Goal: Task Accomplishment & Management: Use online tool/utility

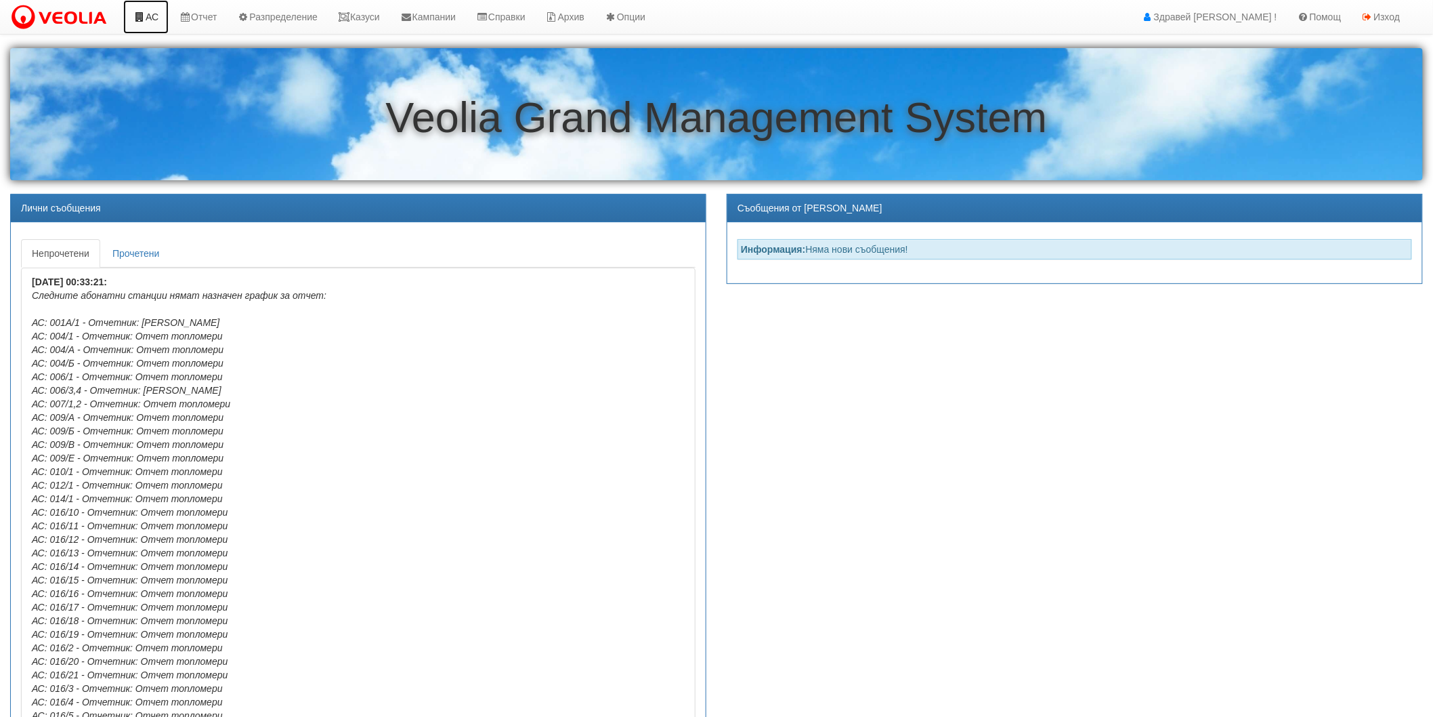
click at [152, 19] on link "АС" at bounding box center [145, 17] width 45 height 34
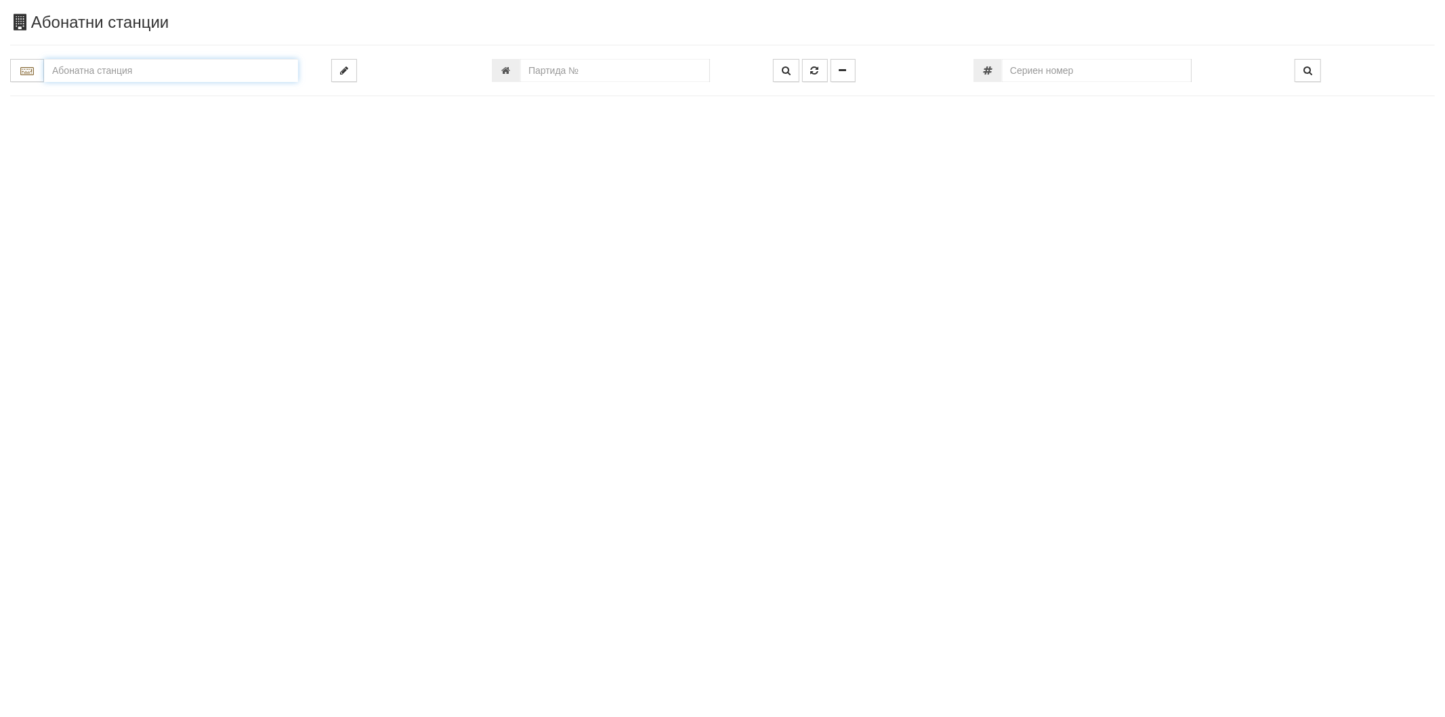
click at [174, 75] on input "text" at bounding box center [171, 70] width 254 height 23
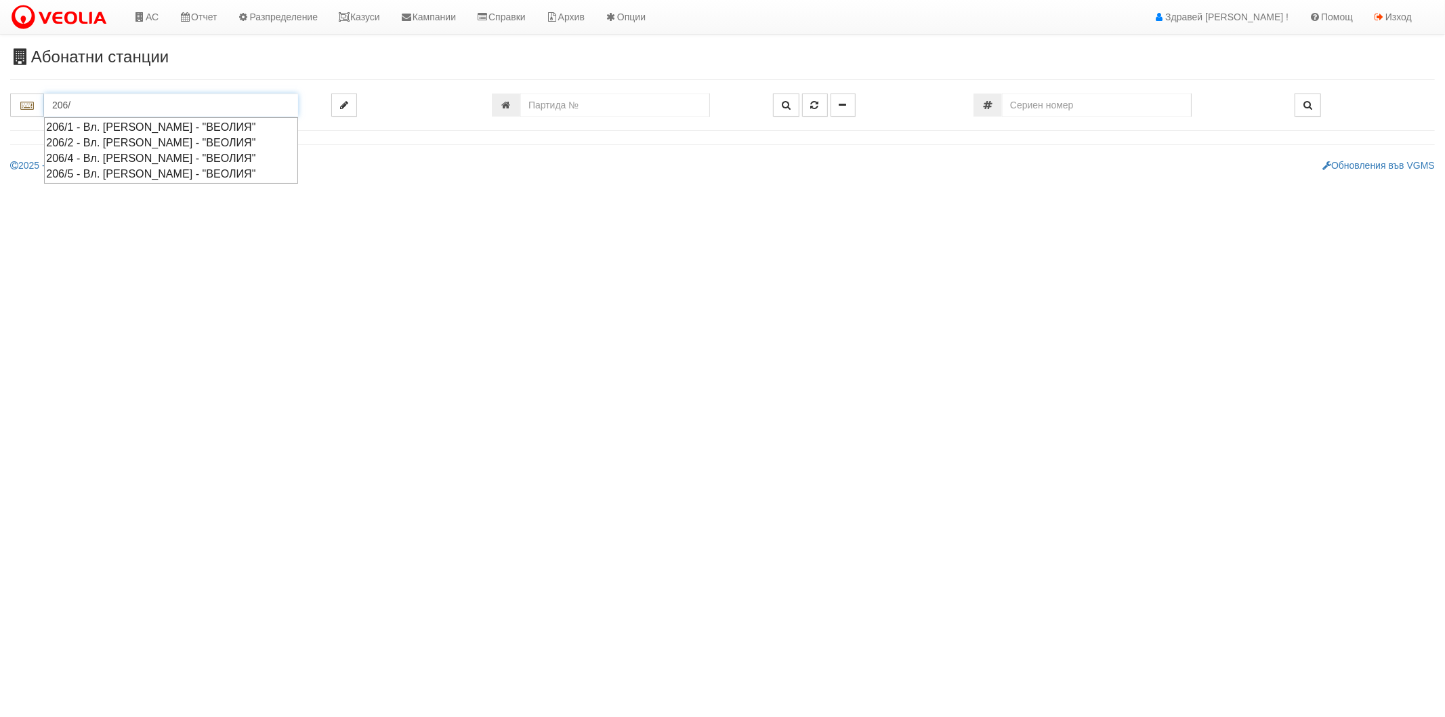
click at [104, 169] on div "206/5 - Вл. Варненчик - "ВЕОЛИЯ"" at bounding box center [171, 174] width 250 height 16
type input "206/5 - Вл. Варненчик - "ВЕОЛИЯ""
click at [86, 102] on input "text" at bounding box center [171, 104] width 254 height 23
click at [78, 171] on div "206/5 - Вл. Варненчик - "ВЕОЛИЯ"" at bounding box center [171, 174] width 250 height 16
type input "206/5 - Вл. Варненчик - "ВЕОЛИЯ""
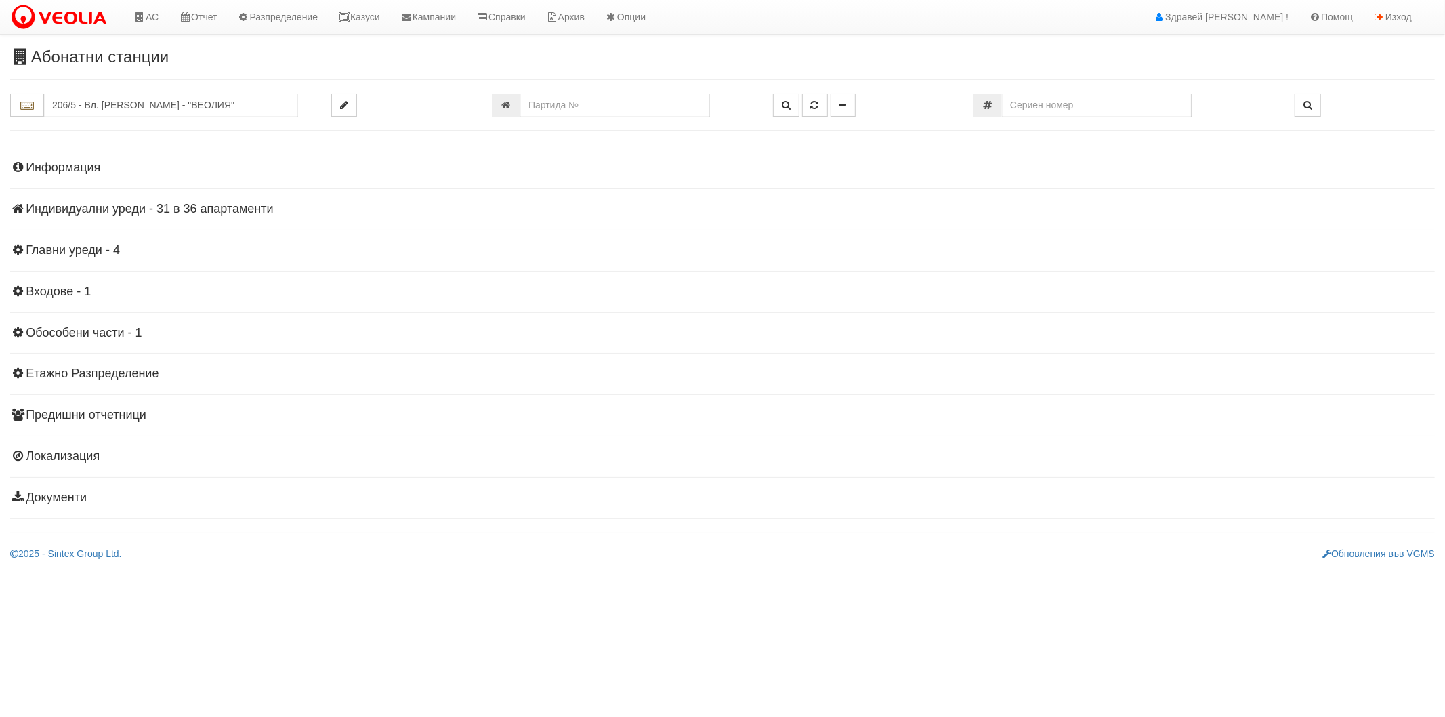
click at [183, 210] on h4 "Индивидуални уреди - 31 в 36 апартаменти" at bounding box center [722, 210] width 1425 height 14
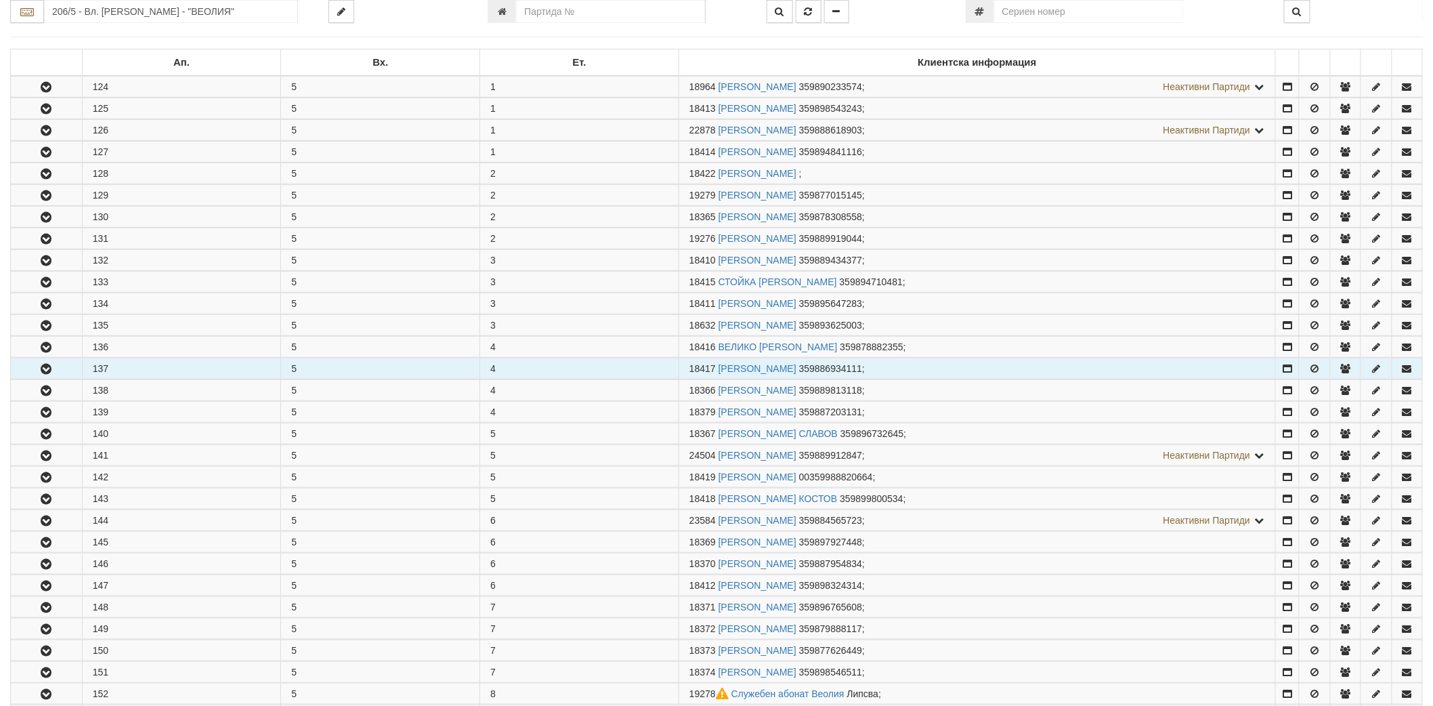
scroll to position [226, 0]
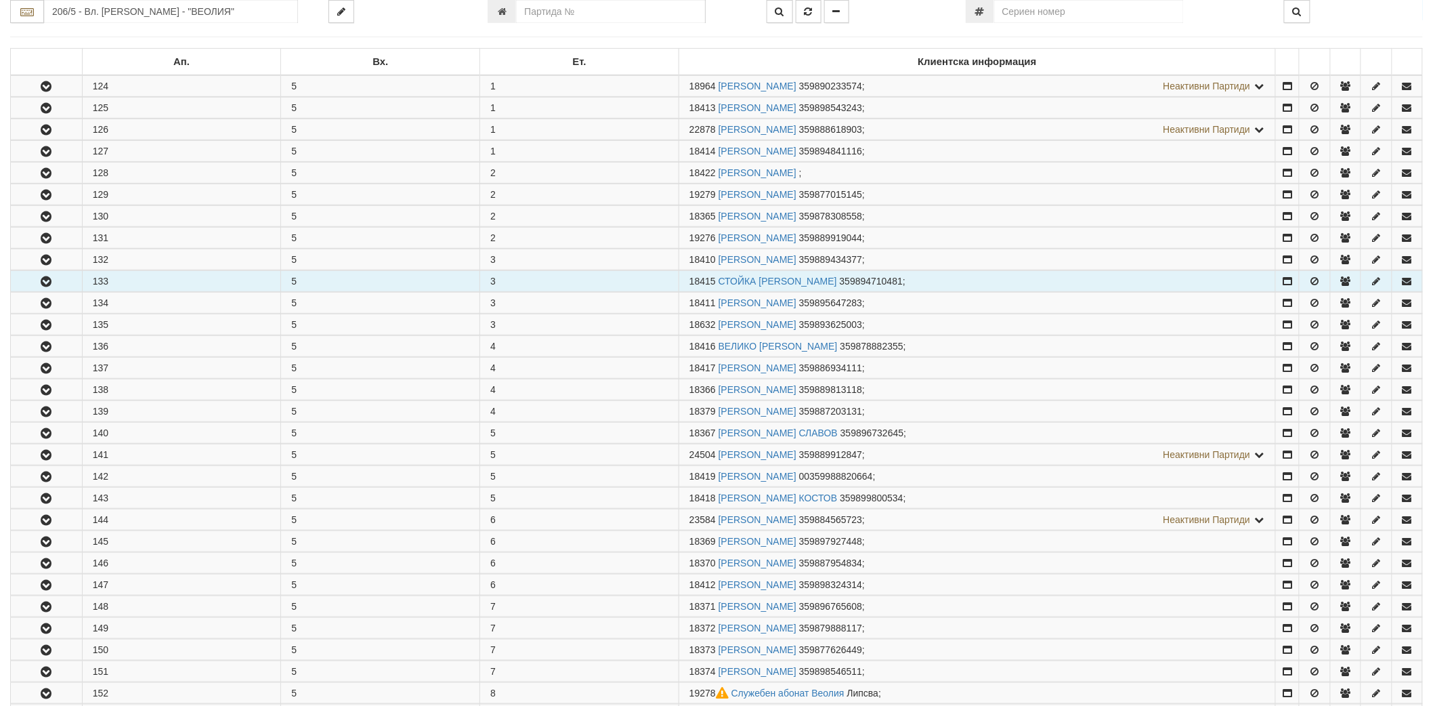
click at [24, 288] on button "button" at bounding box center [46, 281] width 71 height 20
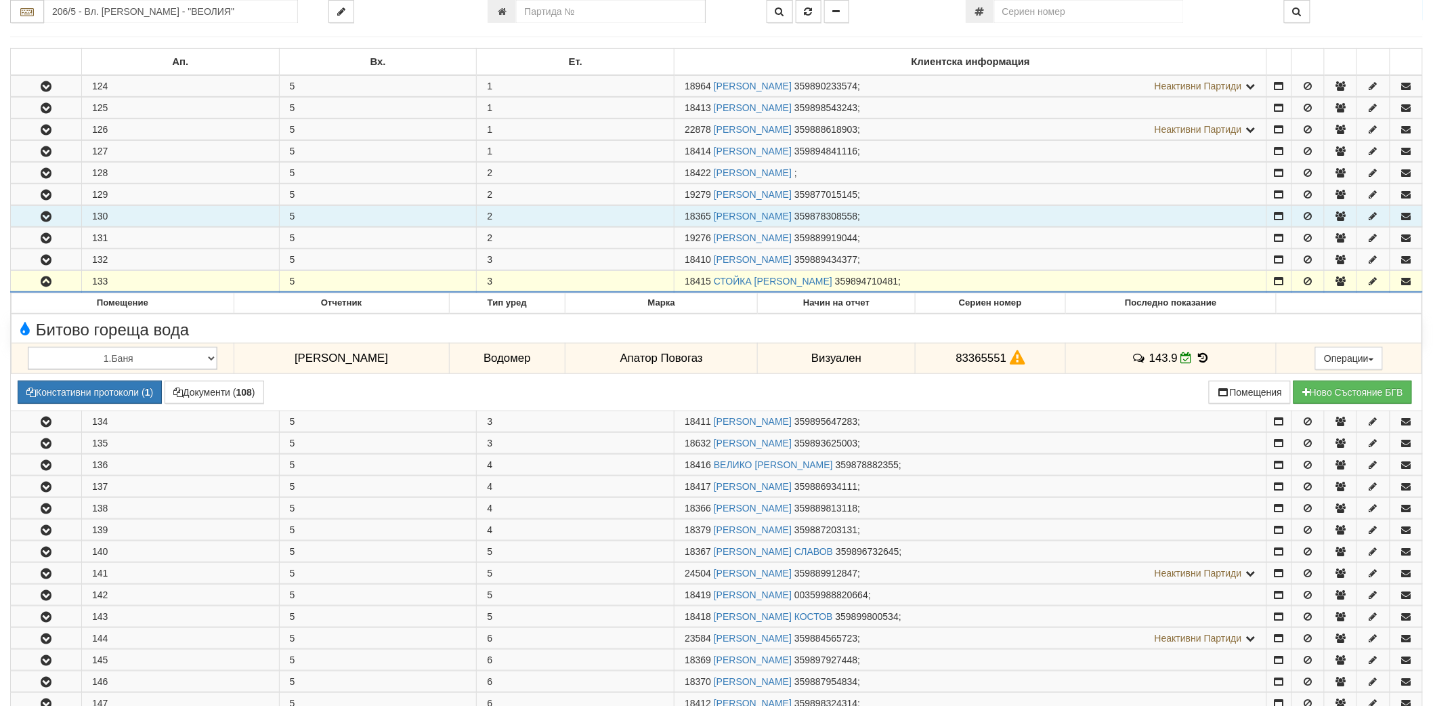
click at [57, 218] on button "button" at bounding box center [46, 216] width 70 height 20
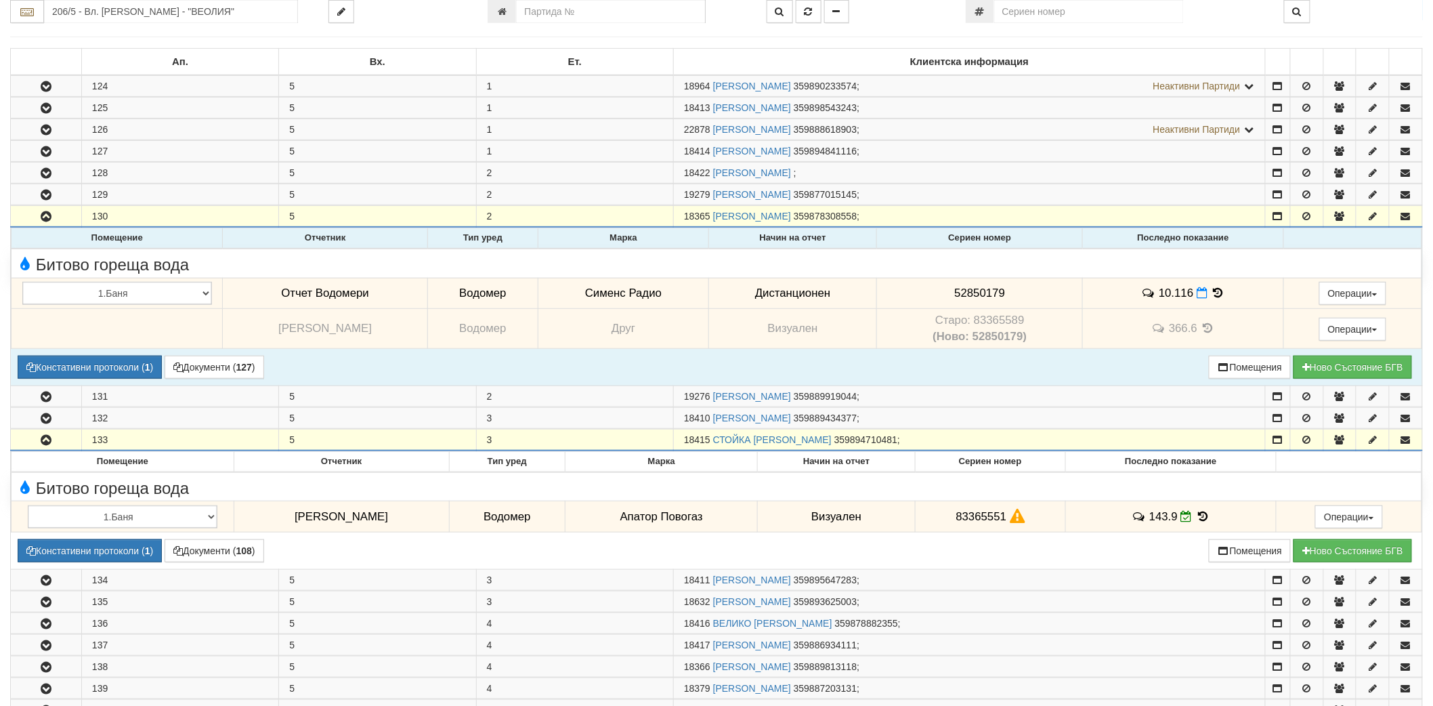
click at [1215, 293] on icon at bounding box center [1218, 293] width 15 height 12
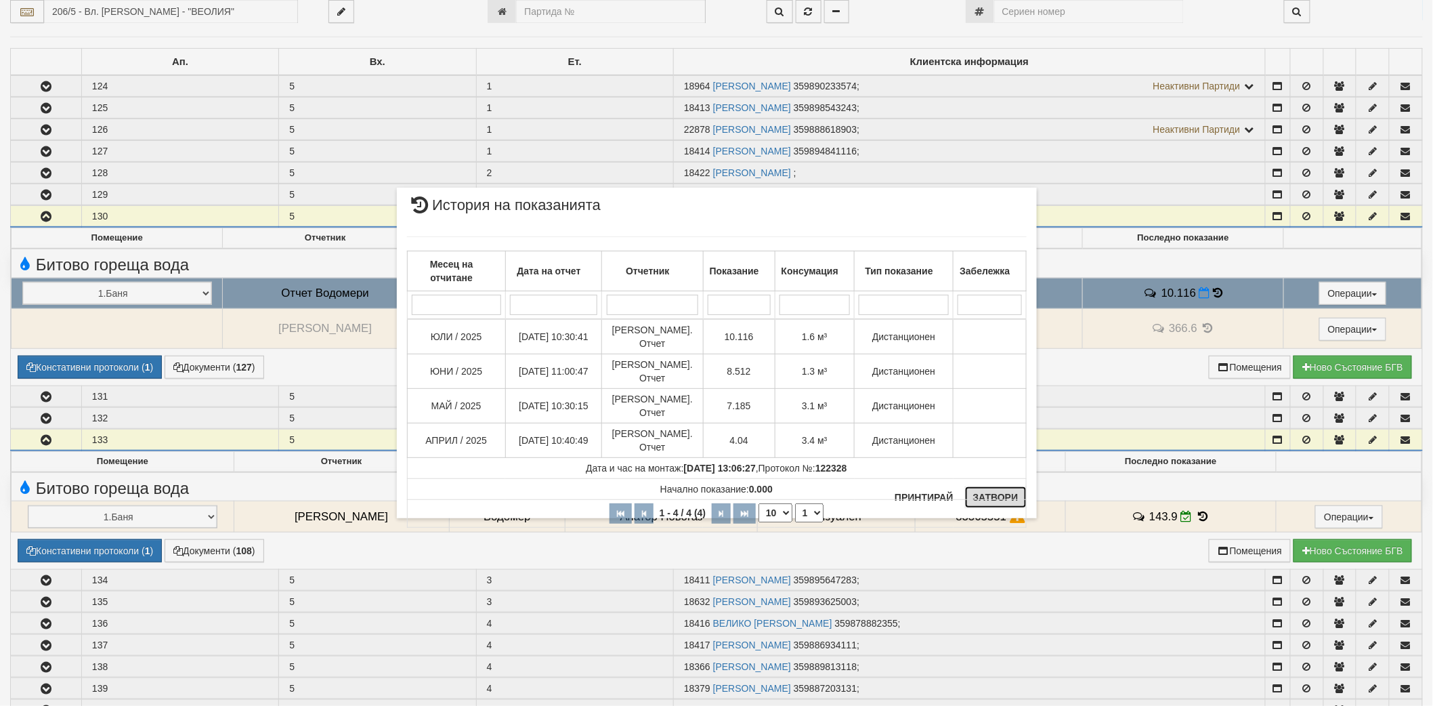
click at [980, 497] on button "Затвори" at bounding box center [996, 497] width 62 height 22
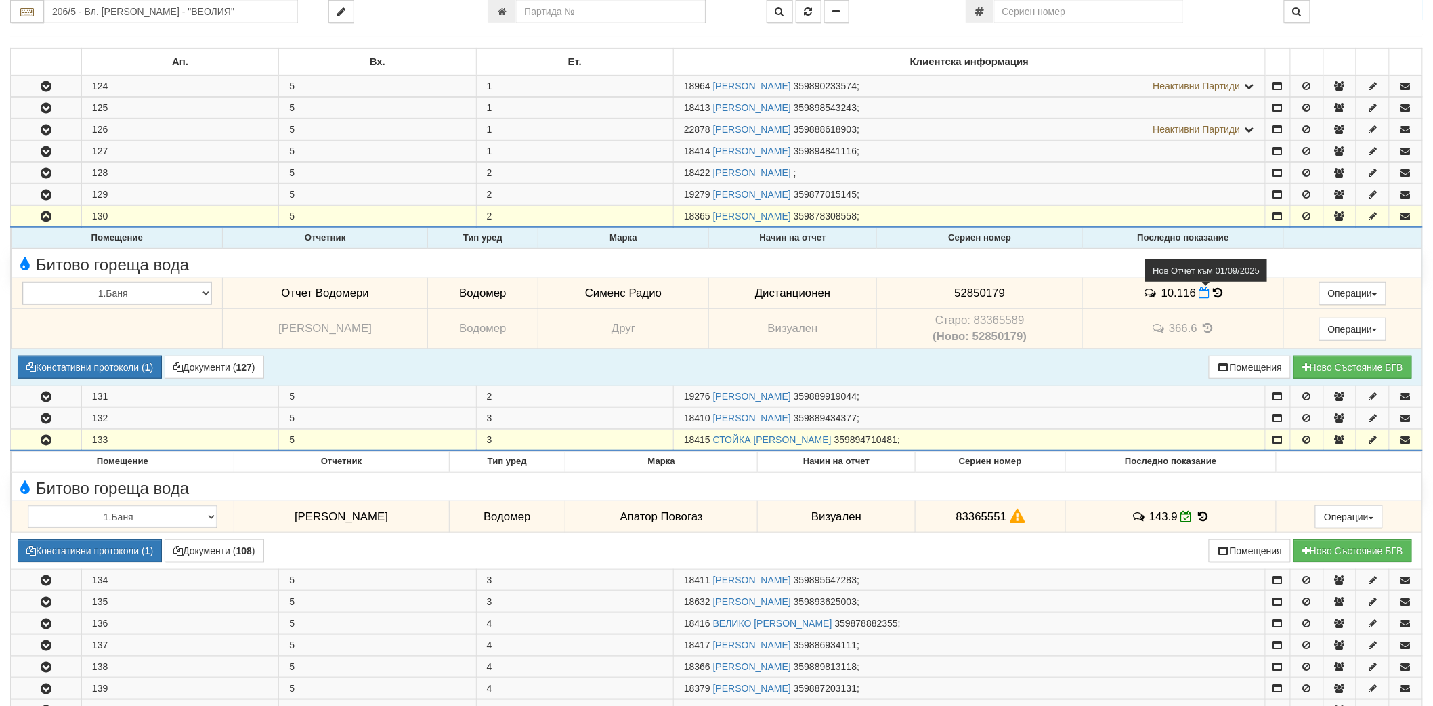
click at [1200, 291] on icon at bounding box center [1205, 293] width 11 height 12
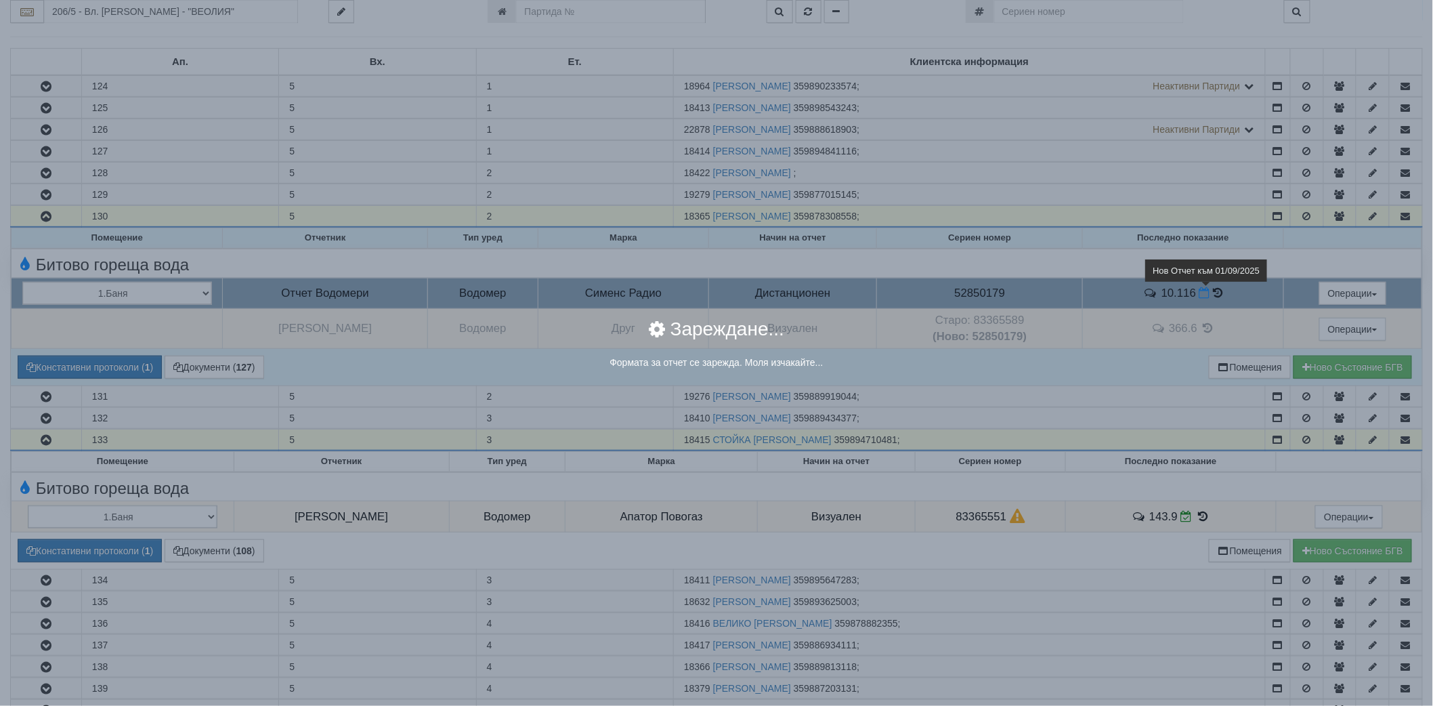
select select "8ac75930-9bfd-e511-80be-8d5a1dced85a"
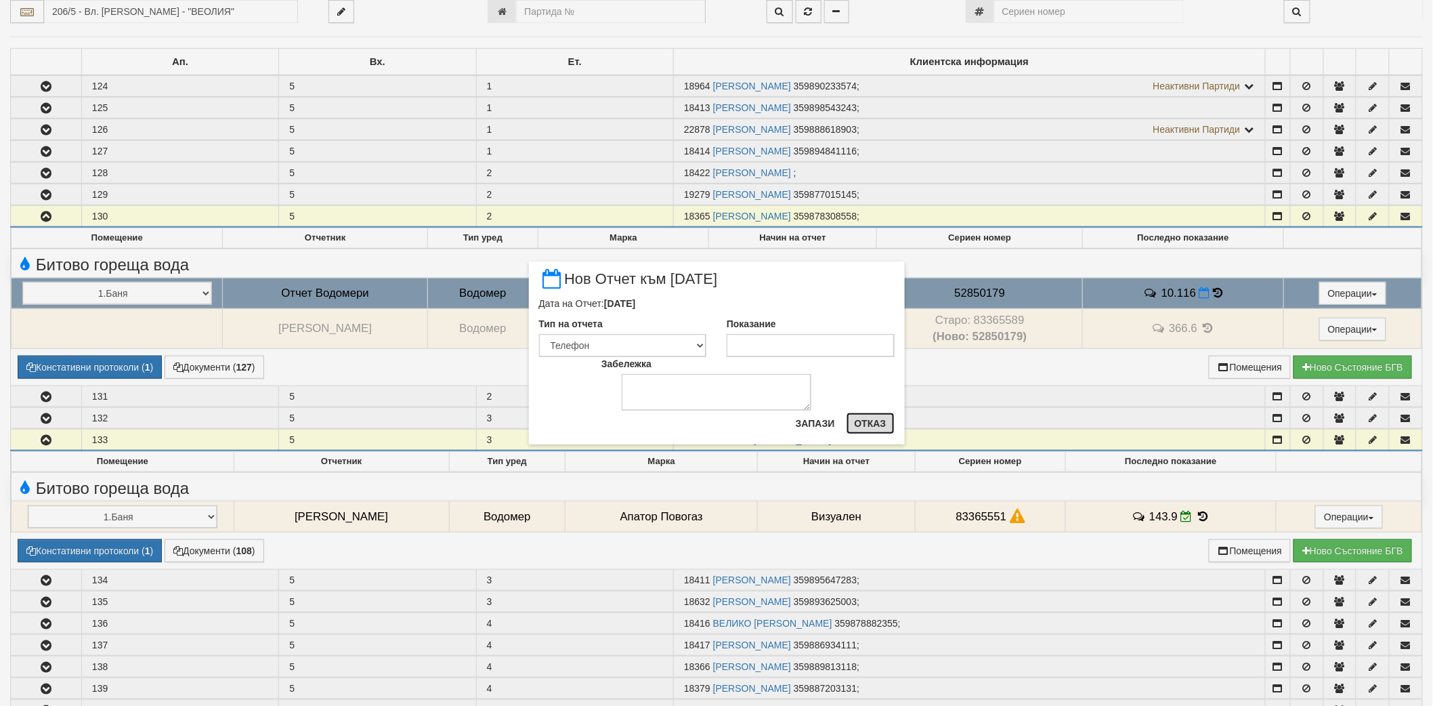
click at [877, 428] on button "Отказ" at bounding box center [871, 424] width 48 height 22
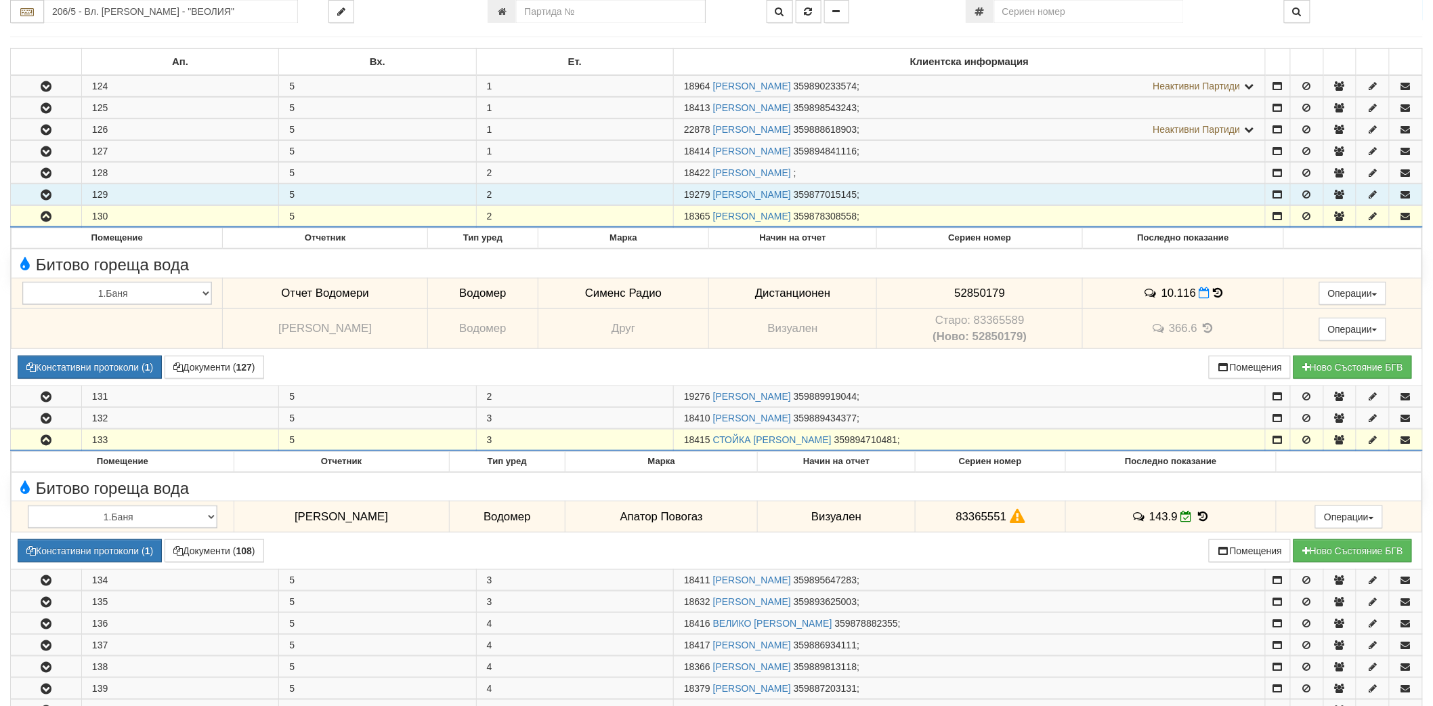
click at [36, 198] on button "button" at bounding box center [46, 194] width 70 height 20
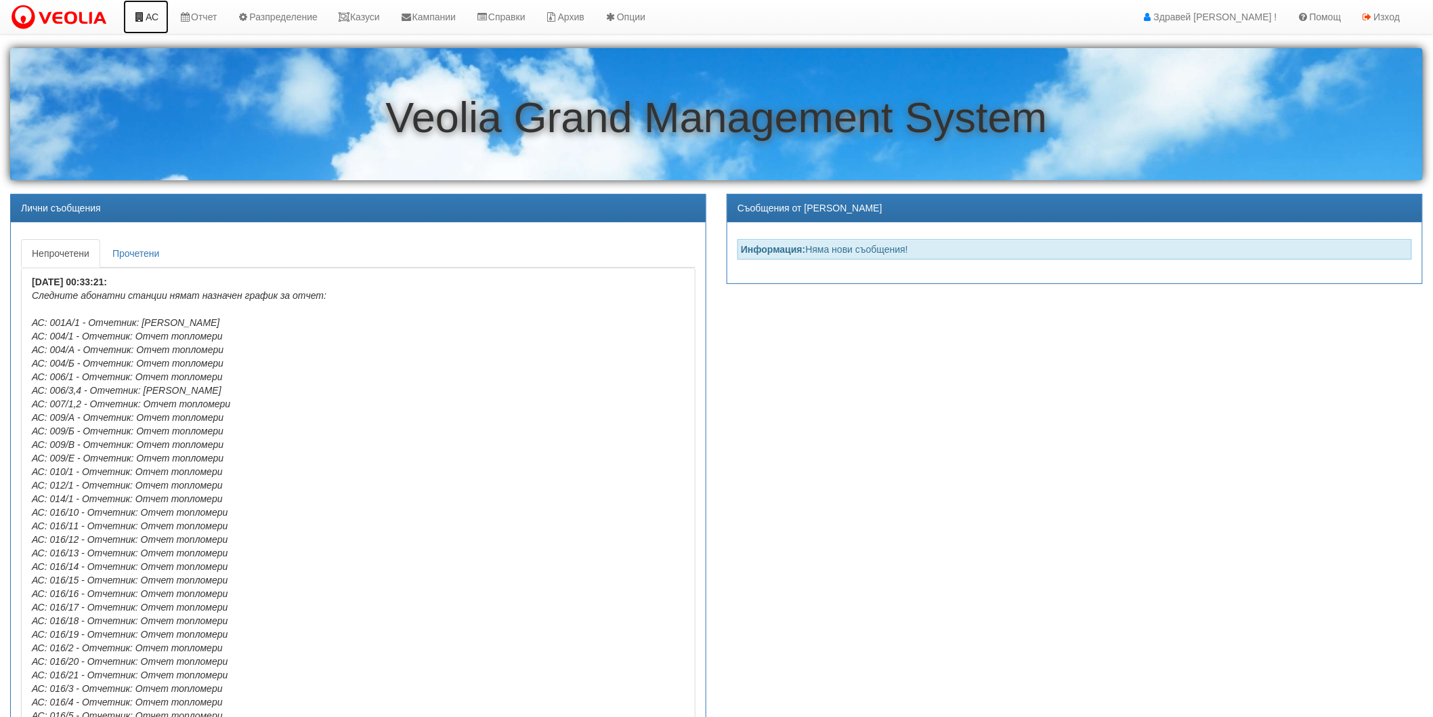
click at [140, 12] on icon at bounding box center [139, 16] width 12 height 9
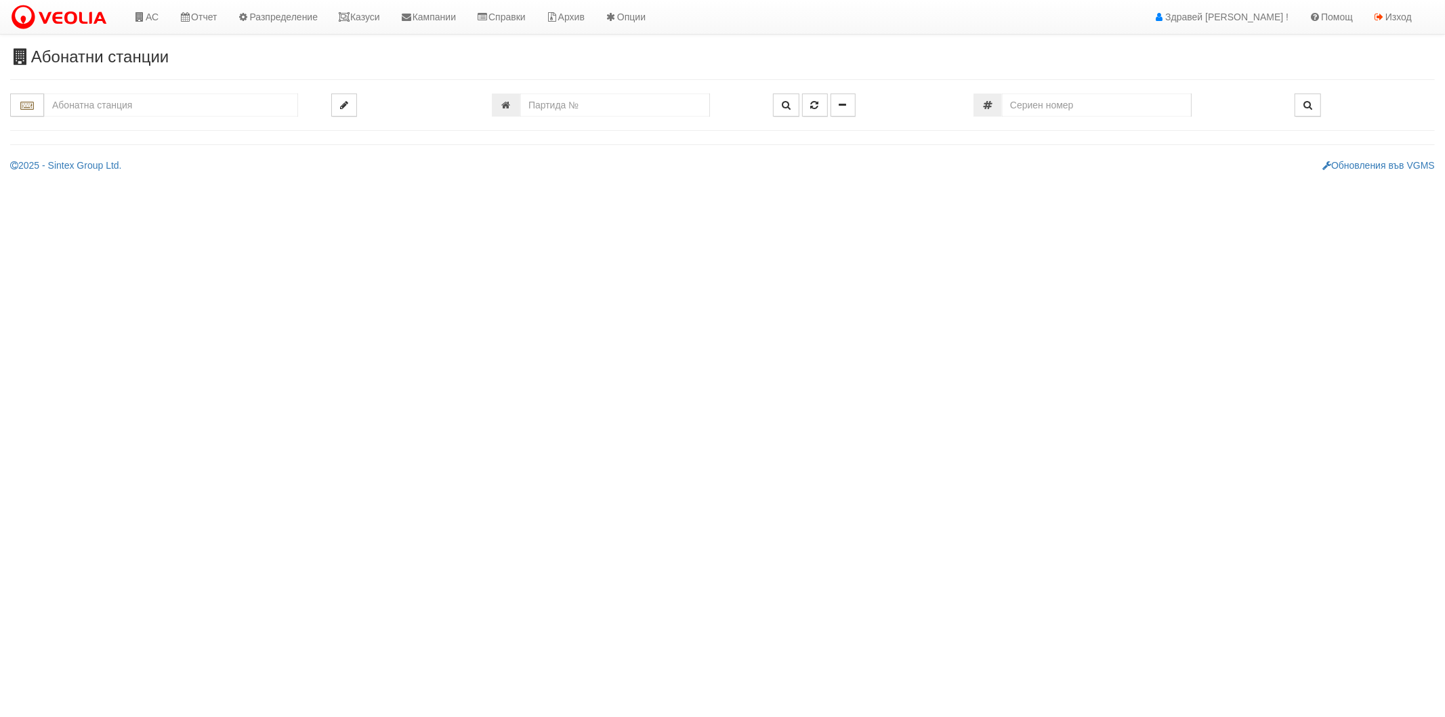
click at [123, 78] on div "Абонатни станции" at bounding box center [722, 110] width 1445 height 124
click at [112, 110] on input "text" at bounding box center [171, 104] width 254 height 23
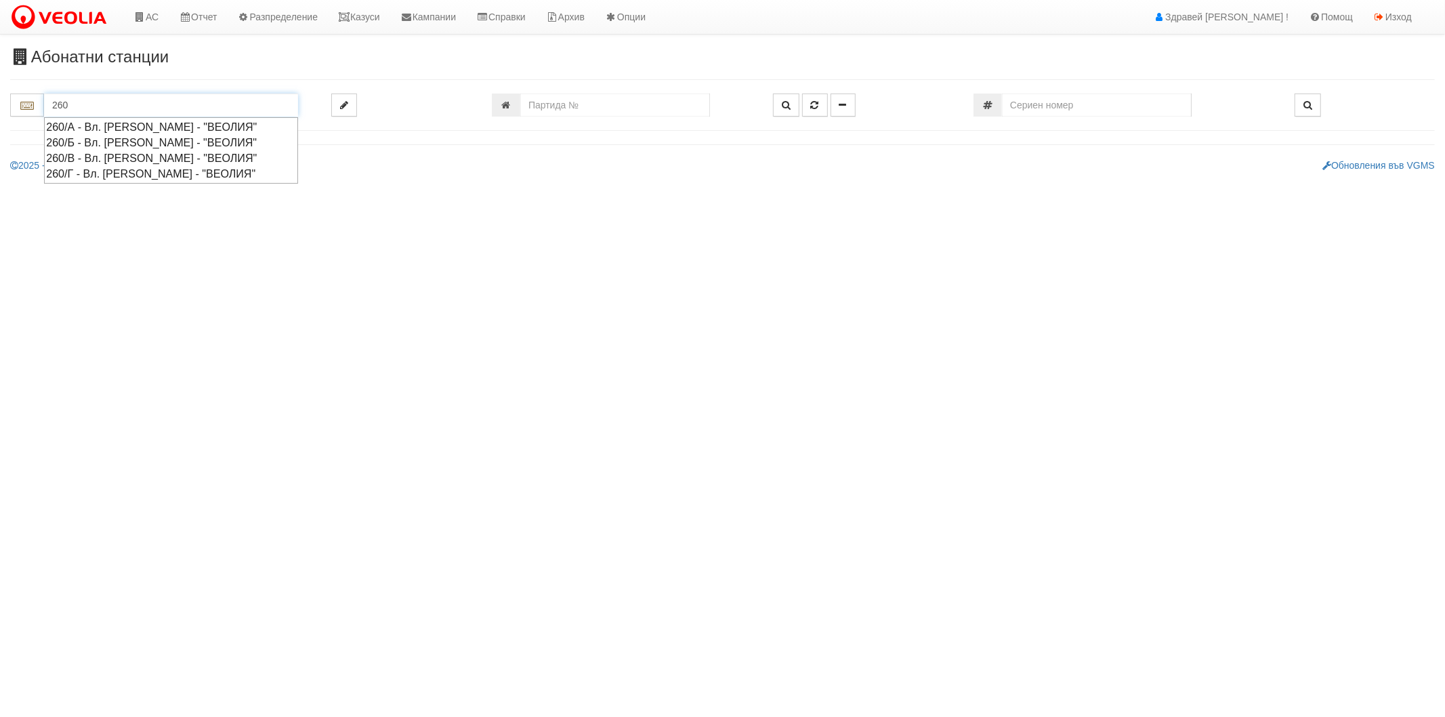
click at [107, 123] on div "260/А - Вл. [PERSON_NAME] - "ВЕОЛИЯ"" at bounding box center [171, 127] width 250 height 16
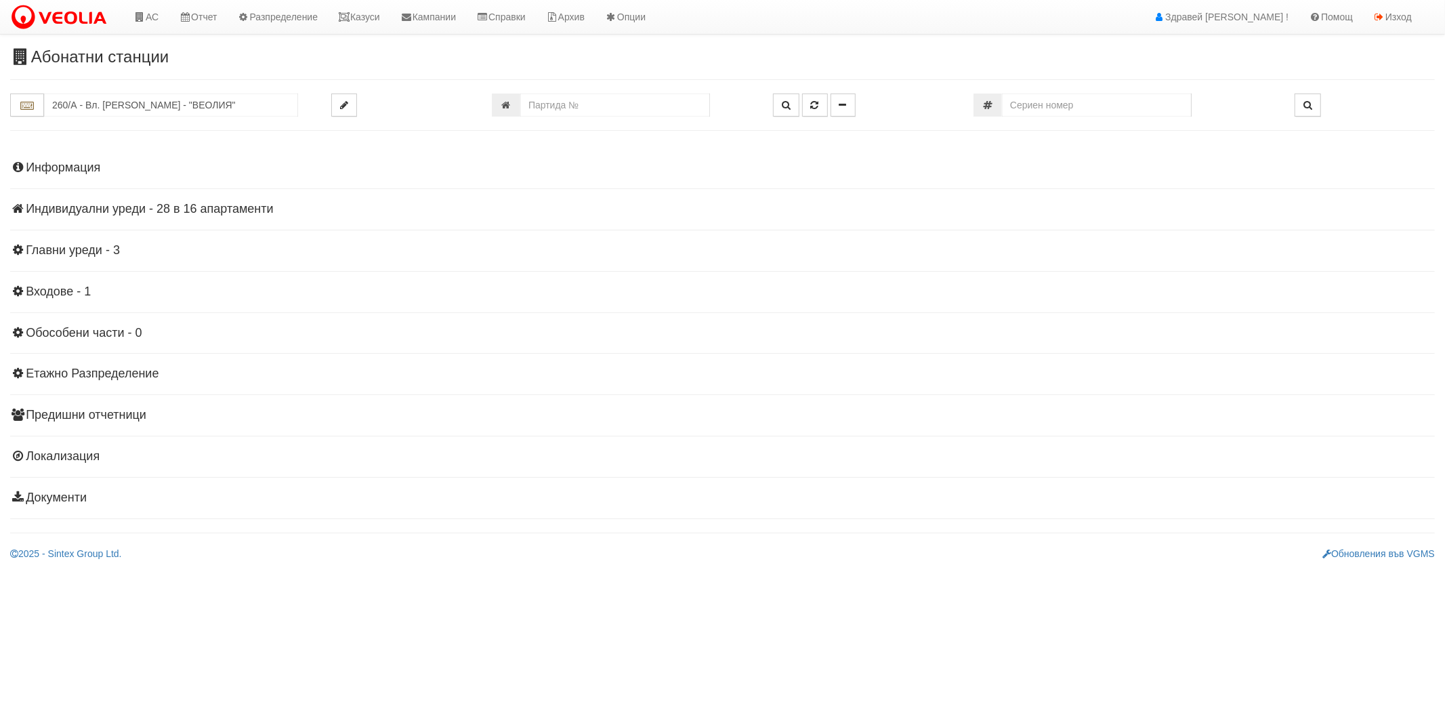
click at [77, 215] on h4 "Индивидуални уреди - 28 в 16 апартаменти" at bounding box center [722, 210] width 1425 height 14
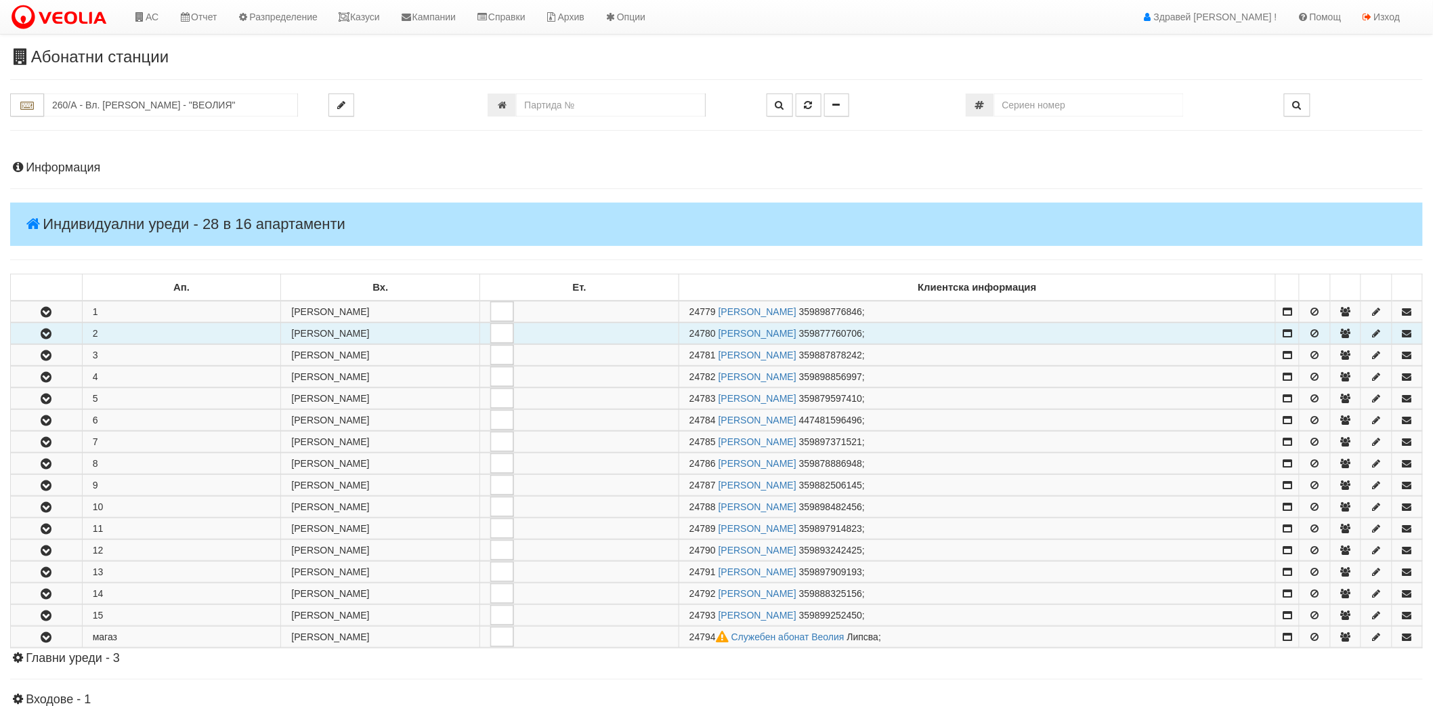
click at [47, 340] on button "button" at bounding box center [46, 333] width 71 height 20
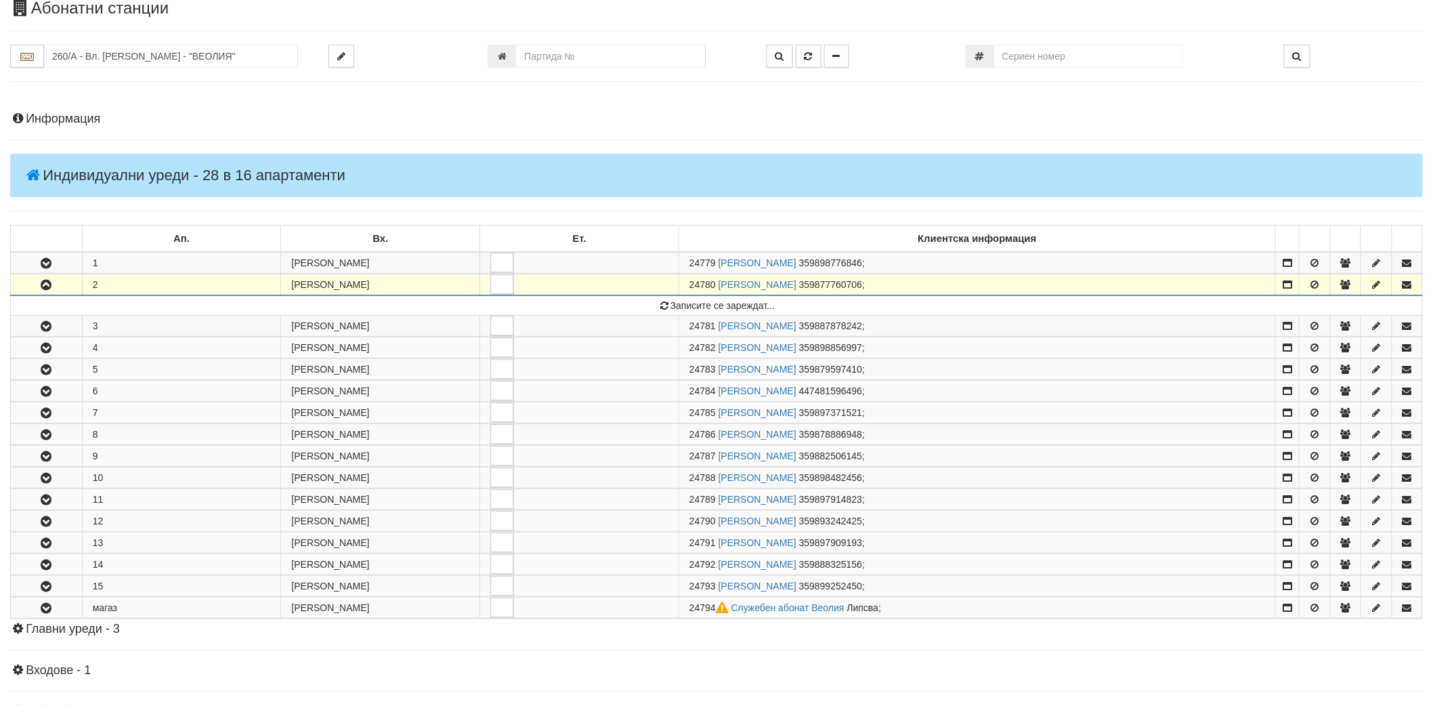
scroll to position [75, 0]
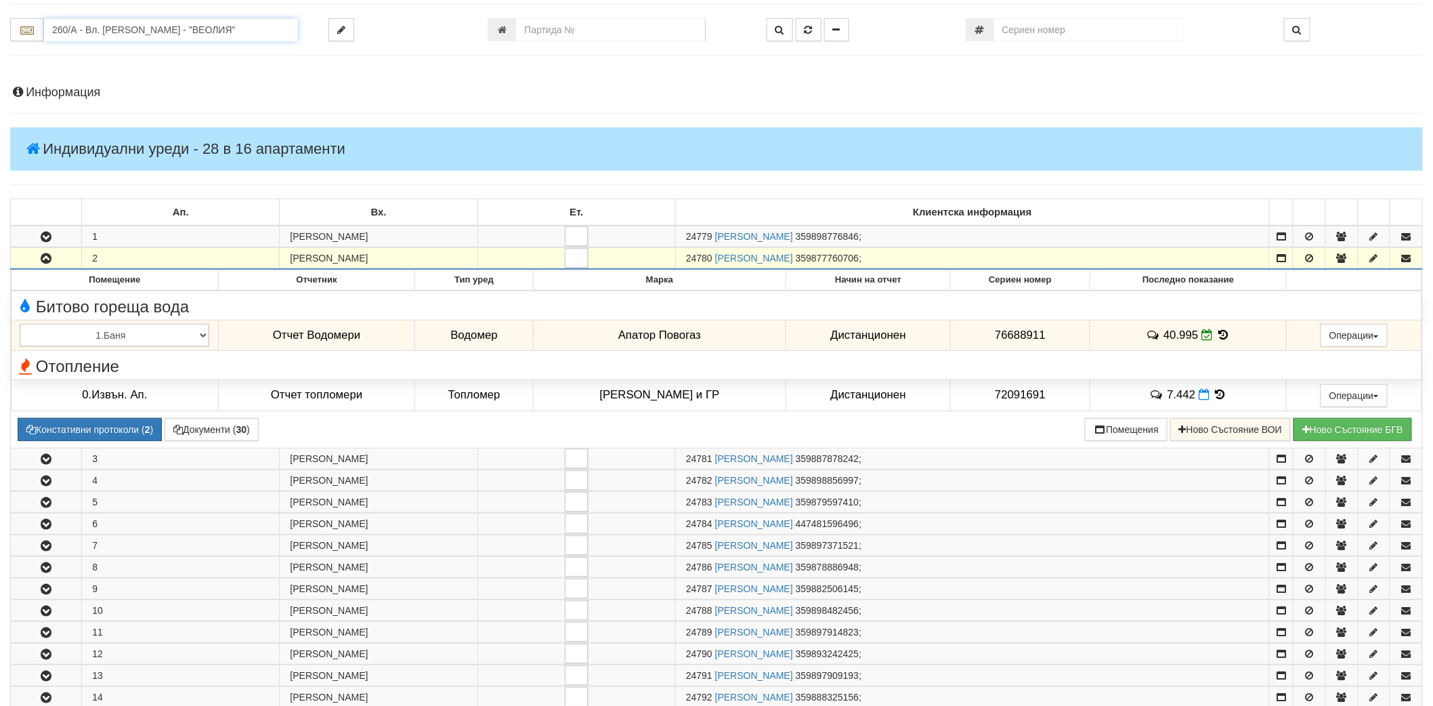
click at [140, 35] on input "260/А - Вл. [PERSON_NAME] - "ВЕОЛИЯ"" at bounding box center [171, 29] width 254 height 23
click at [110, 96] on div "206/5 - Вл. Варненчик - "ВЕОЛИЯ"" at bounding box center [171, 99] width 250 height 16
type input "206/5 - Вл. Варненчик - "ВЕОЛИЯ""
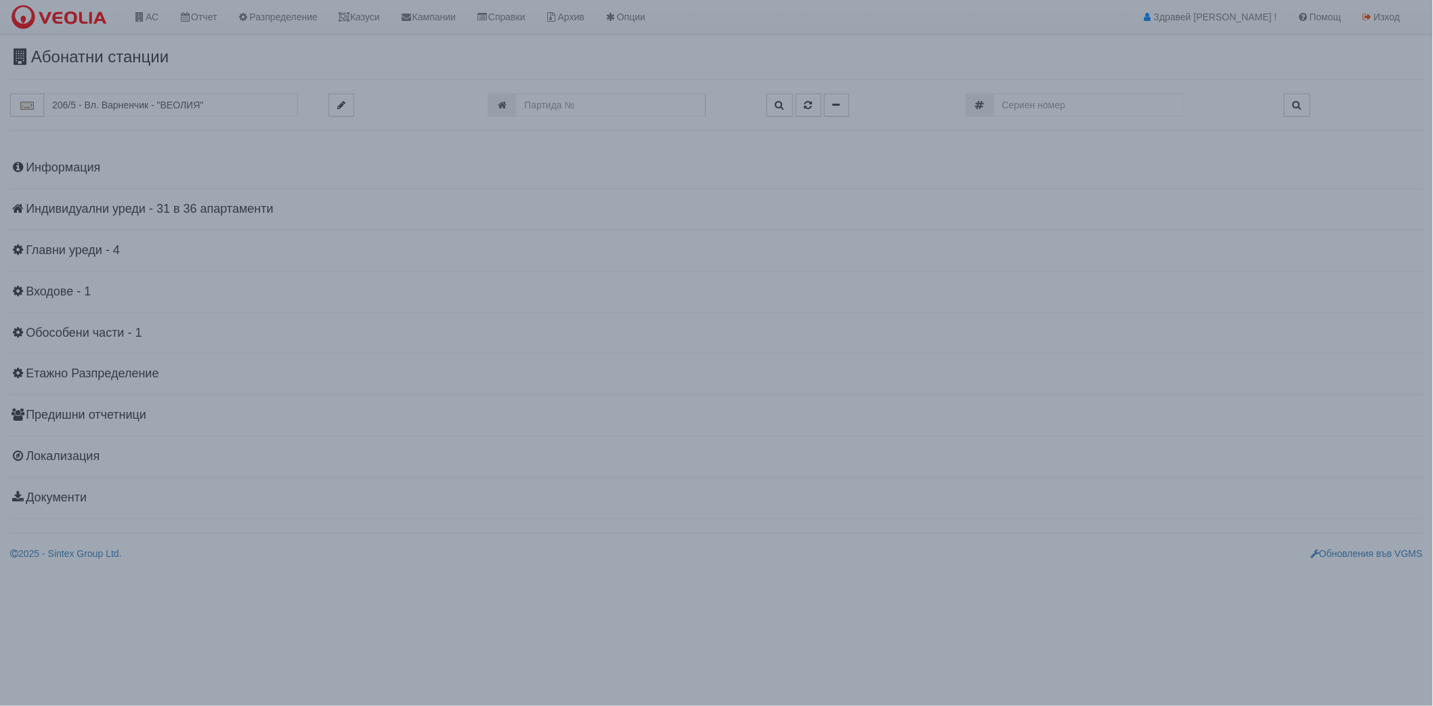
scroll to position [0, 0]
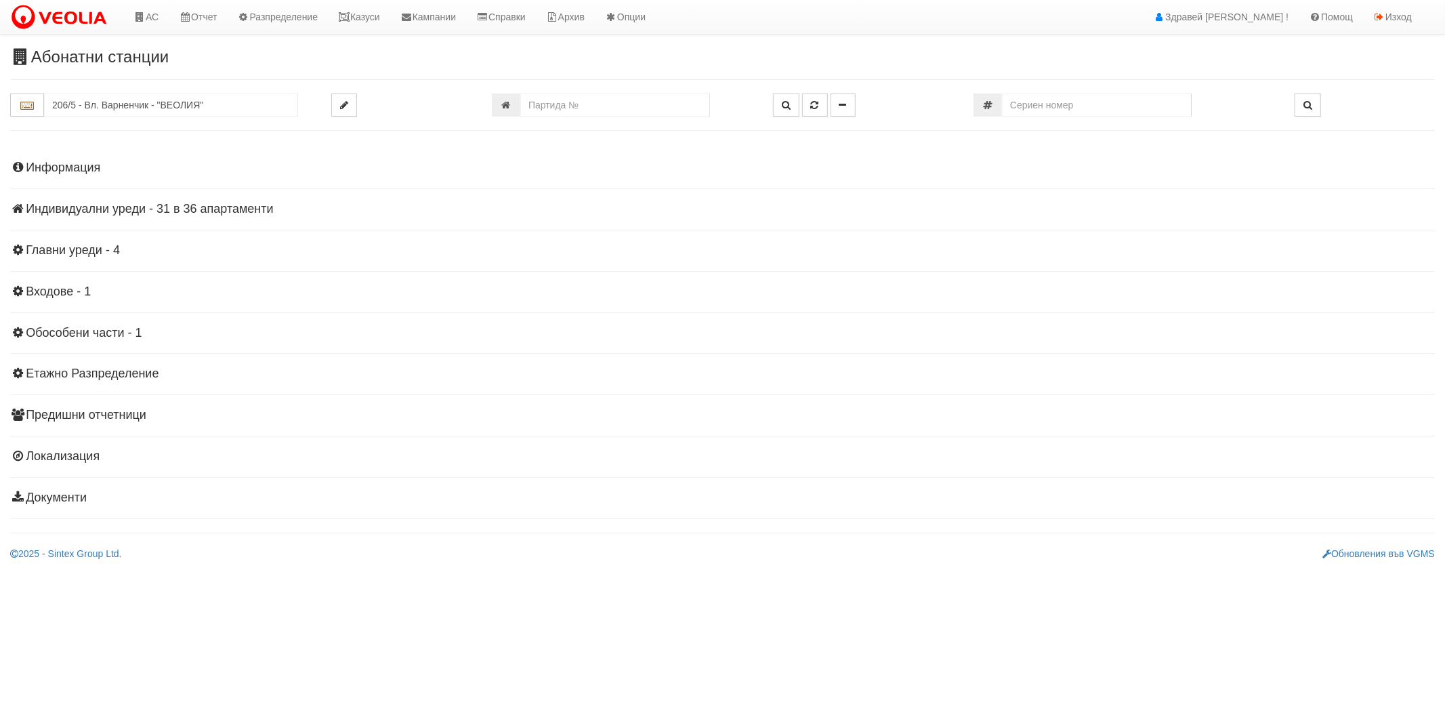
click at [83, 207] on h4 "Индивидуални уреди - 31 в 36 апартаменти" at bounding box center [722, 210] width 1425 height 14
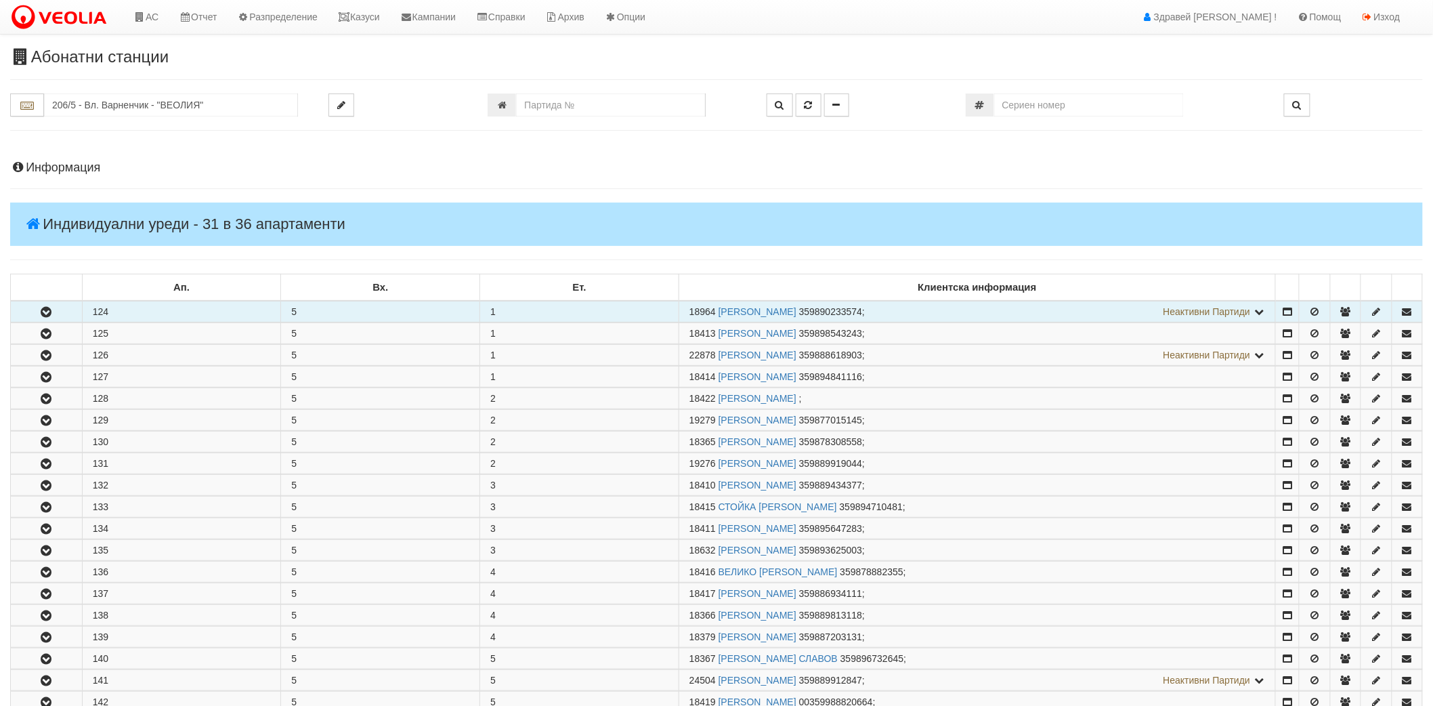
click at [53, 320] on button "button" at bounding box center [46, 311] width 71 height 20
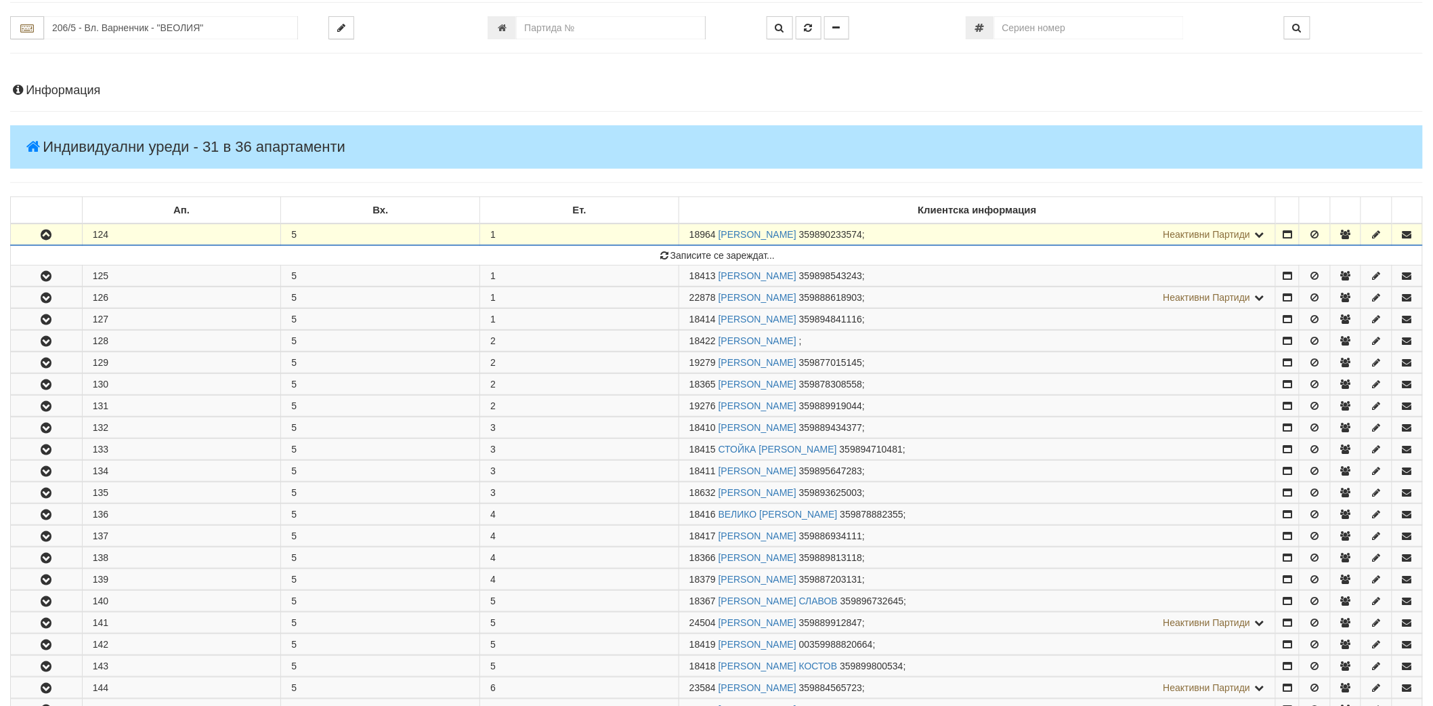
scroll to position [226, 0]
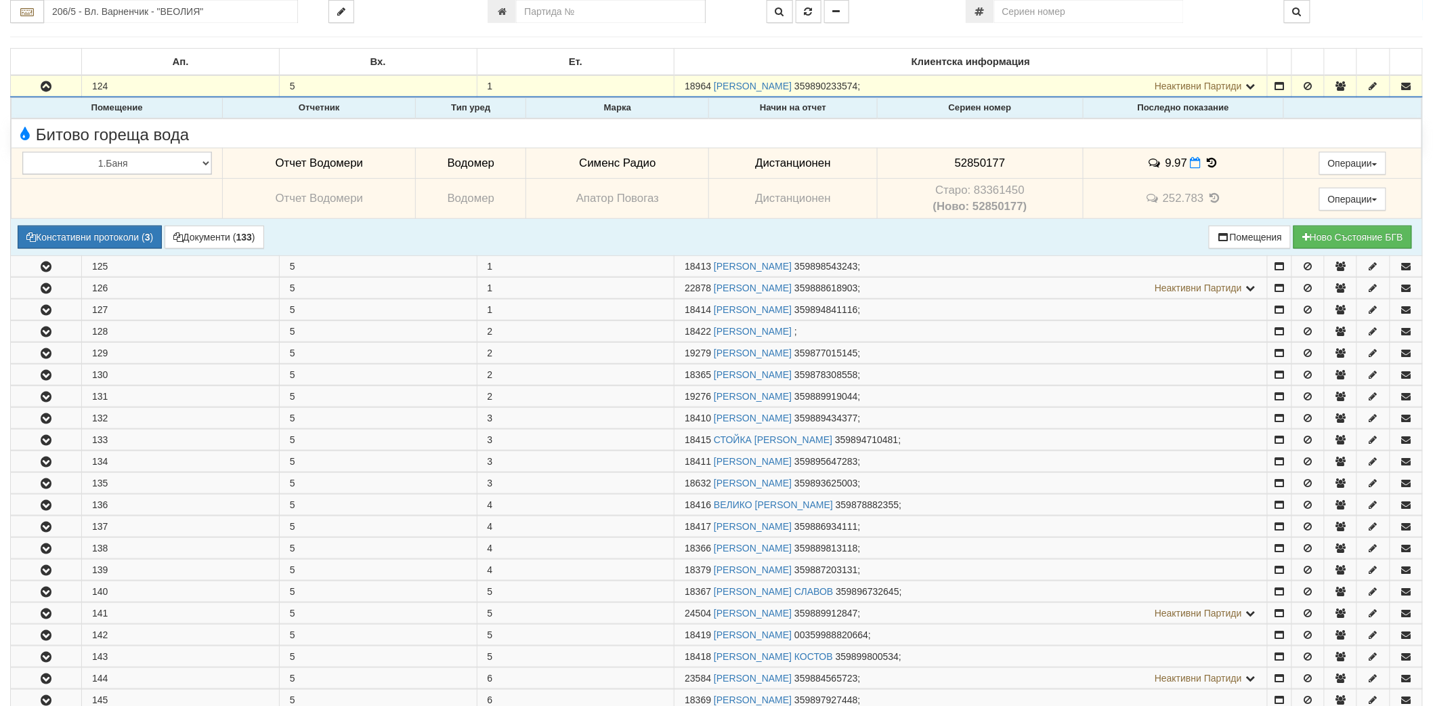
click at [1210, 159] on icon at bounding box center [1212, 163] width 15 height 12
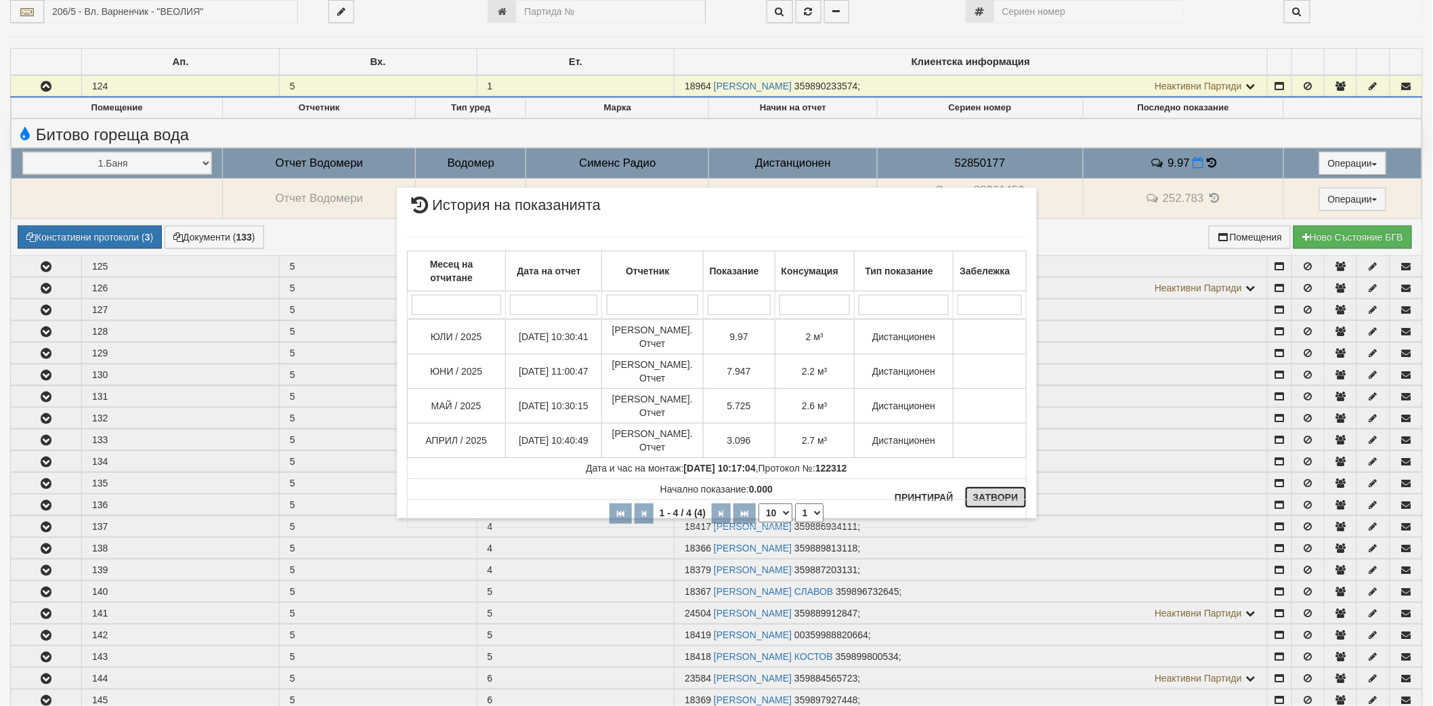
click at [994, 498] on button "Затвори" at bounding box center [996, 497] width 62 height 22
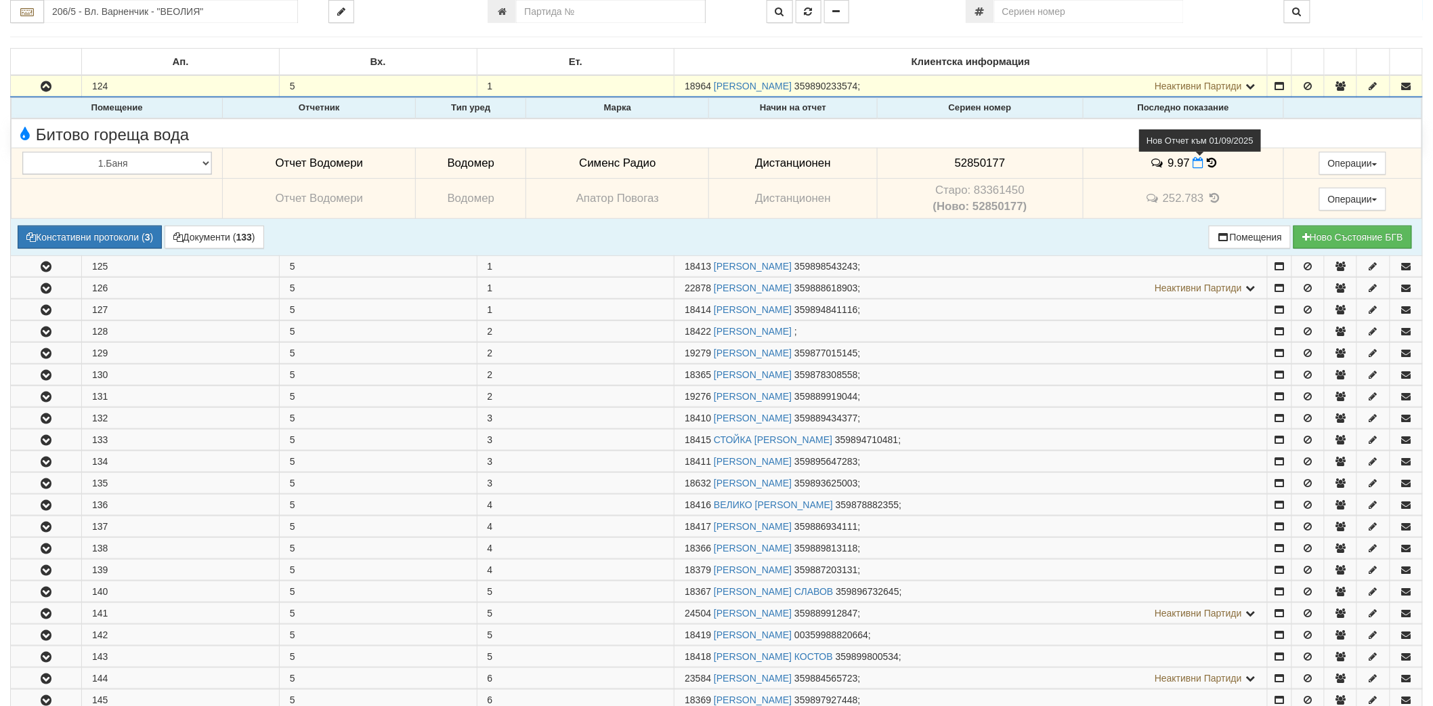
click at [1194, 161] on icon at bounding box center [1199, 163] width 11 height 12
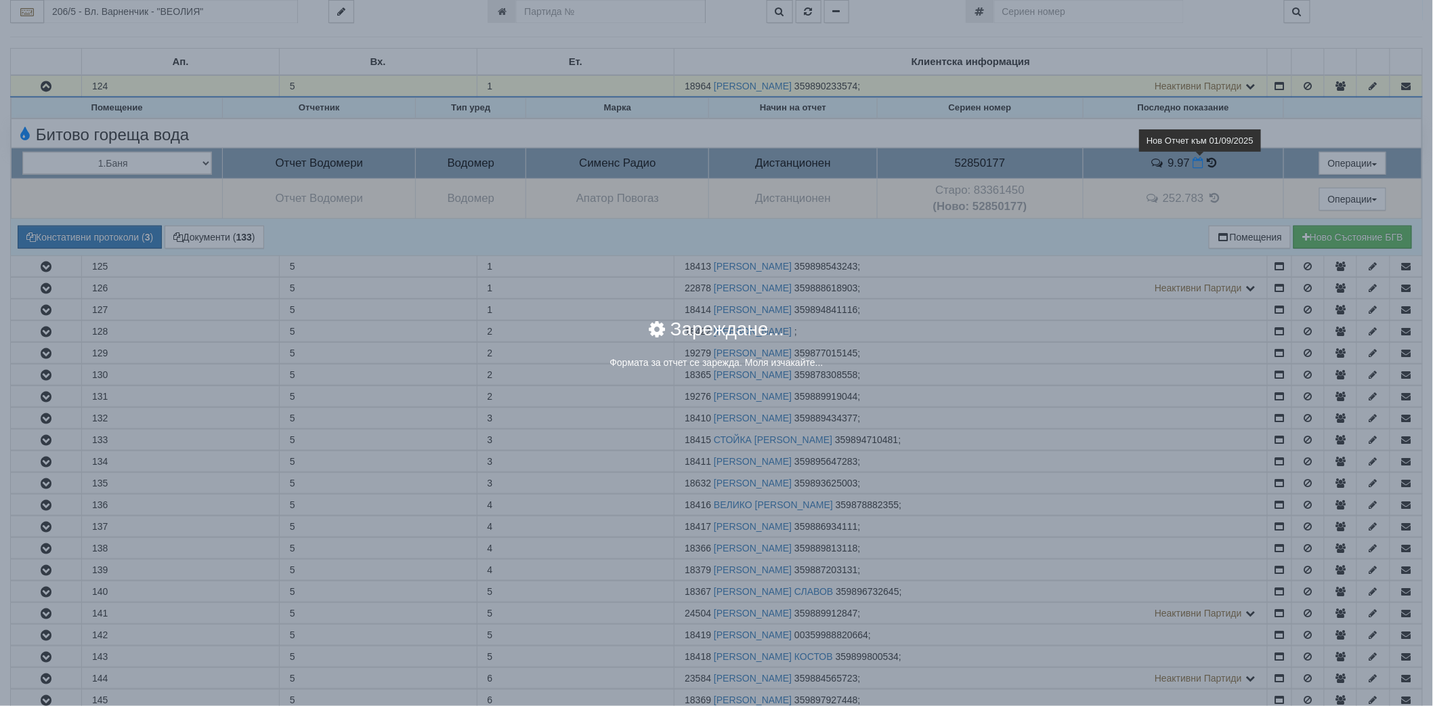
select select "8ac75930-9bfd-e511-80be-8d5a1dced85a"
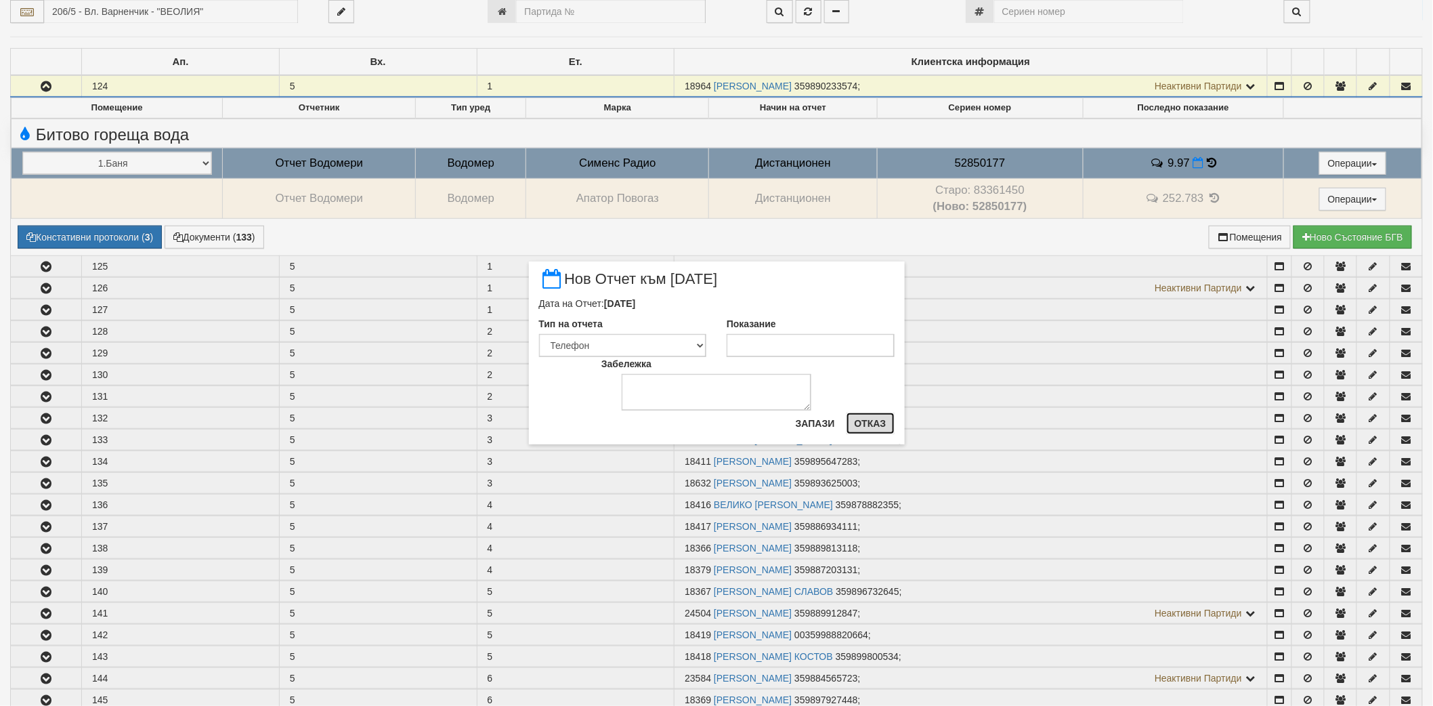
click at [875, 427] on button "Отказ" at bounding box center [871, 424] width 48 height 22
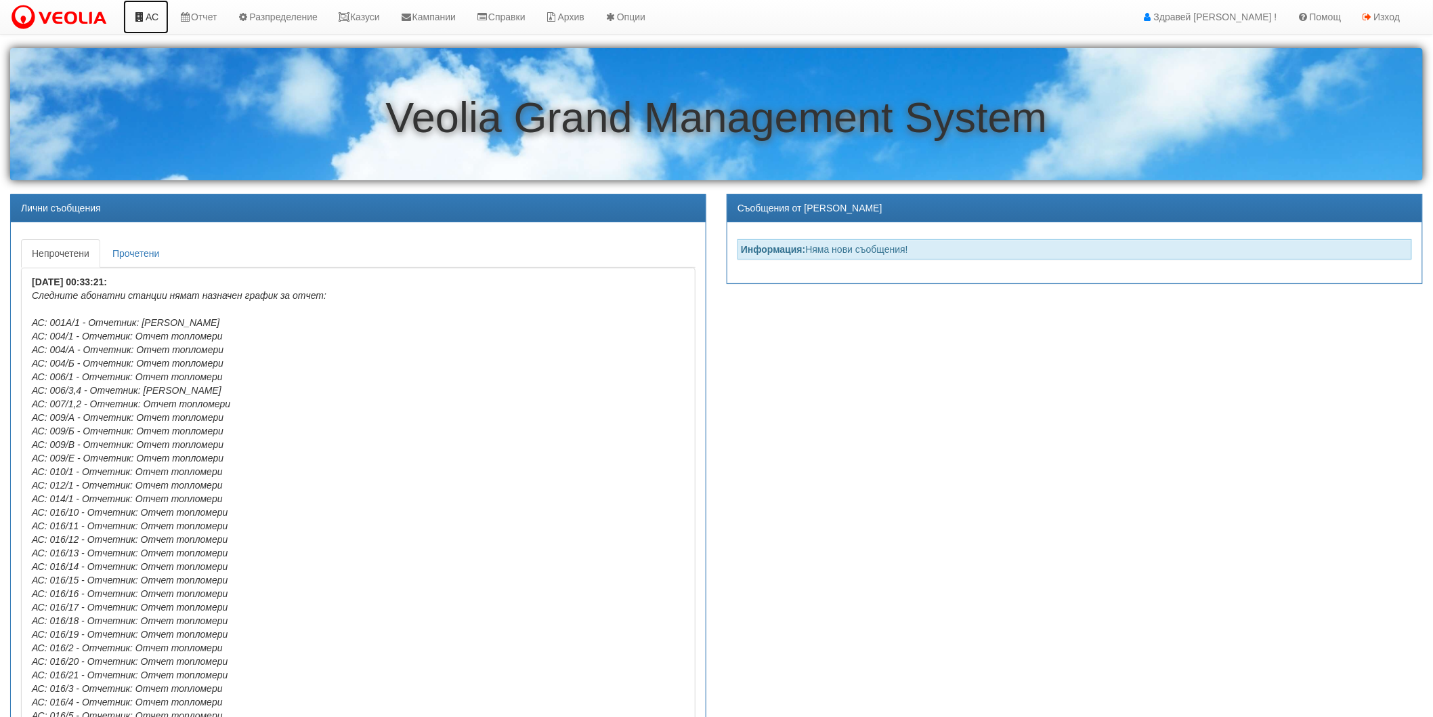
click at [141, 12] on icon at bounding box center [139, 16] width 12 height 9
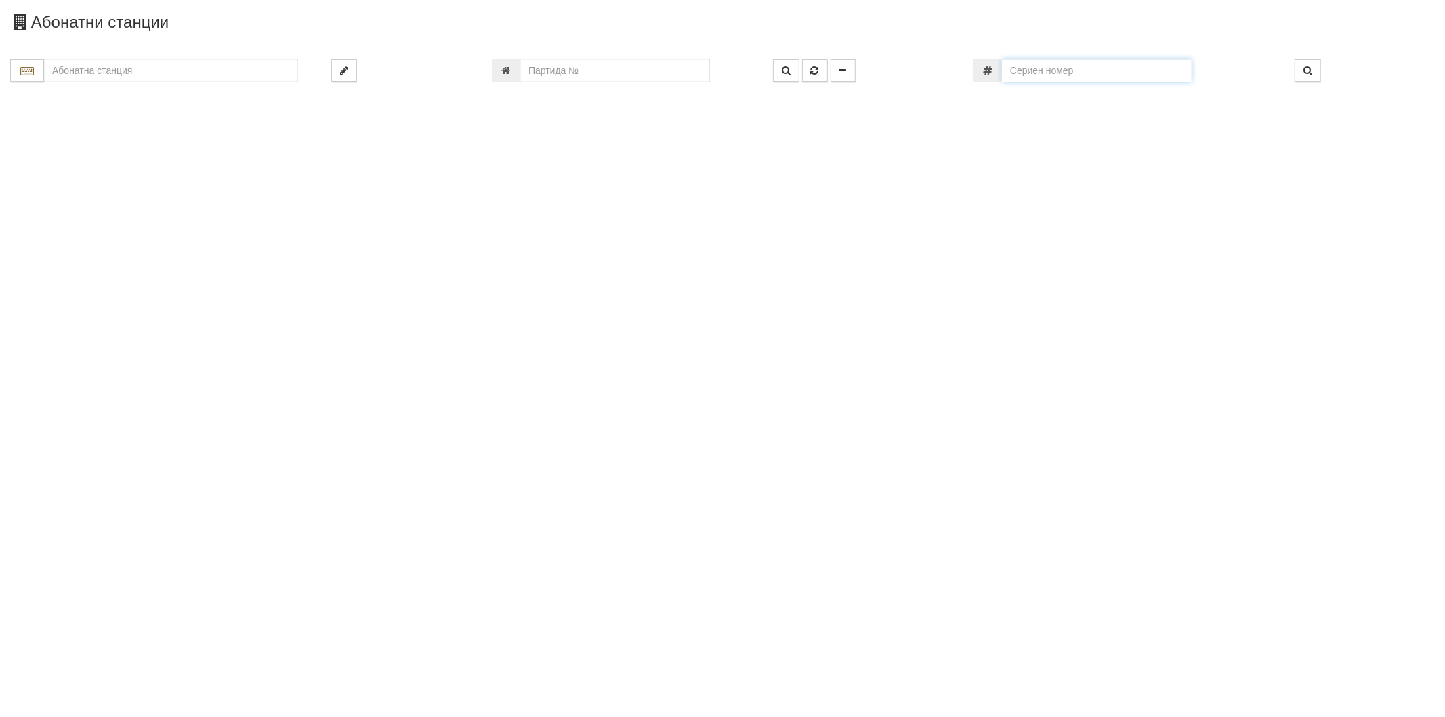
click at [1081, 75] on input "number" at bounding box center [1097, 70] width 190 height 23
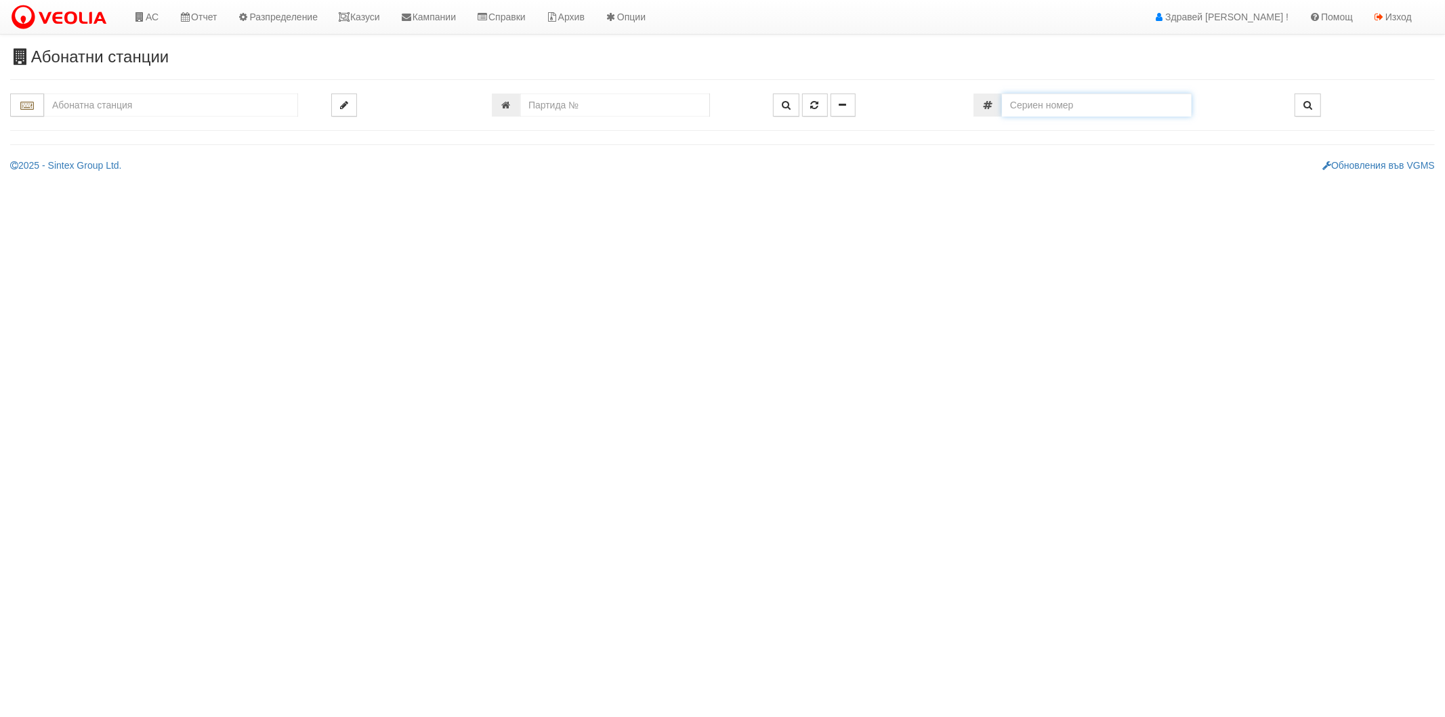
click at [1070, 106] on input "number" at bounding box center [1097, 104] width 190 height 23
paste input "12327794"
type input "12327794"
type input "138/7 - "[PERSON_NAME] [GEOGRAPHIC_DATA] " ЕАД"
type input "6797"
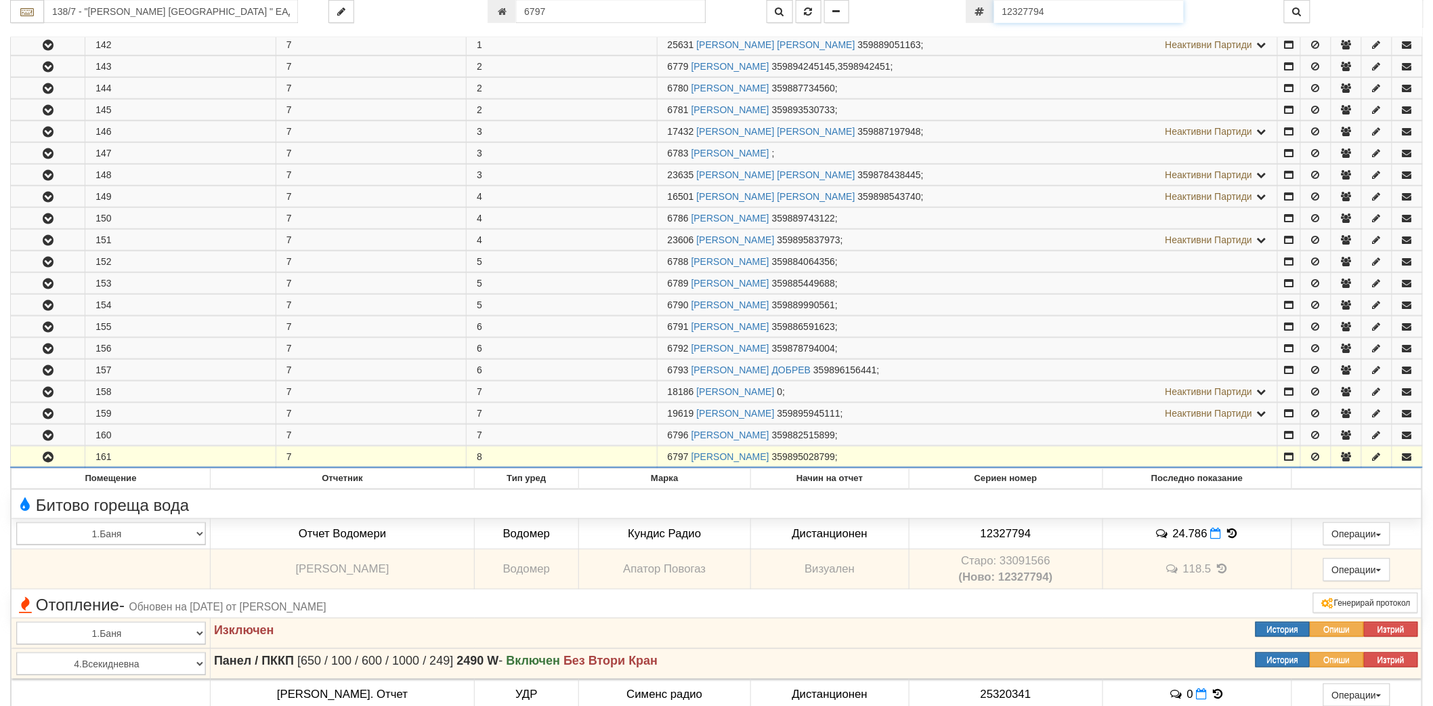
scroll to position [289, 0]
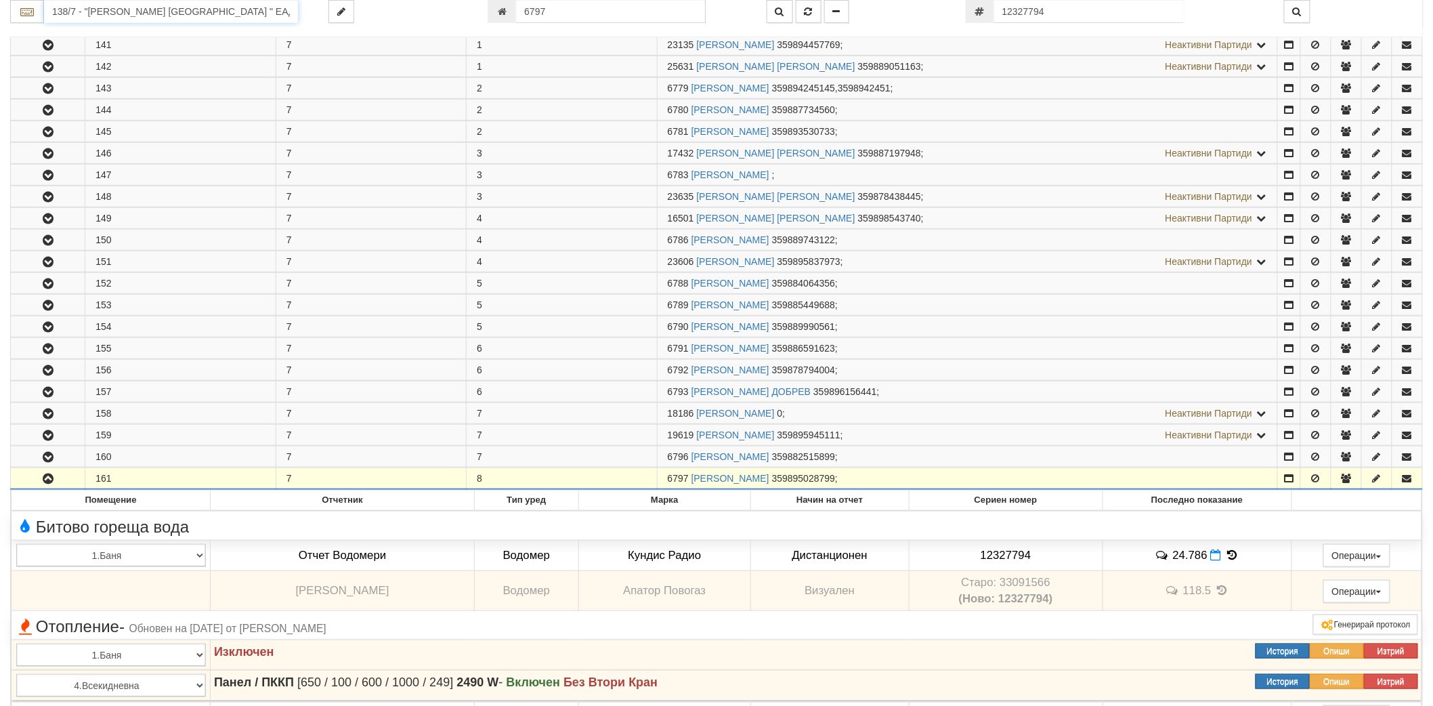
click at [217, 7] on input "138/7 - "[PERSON_NAME] [GEOGRAPHIC_DATA] " ЕАД" at bounding box center [171, 11] width 254 height 23
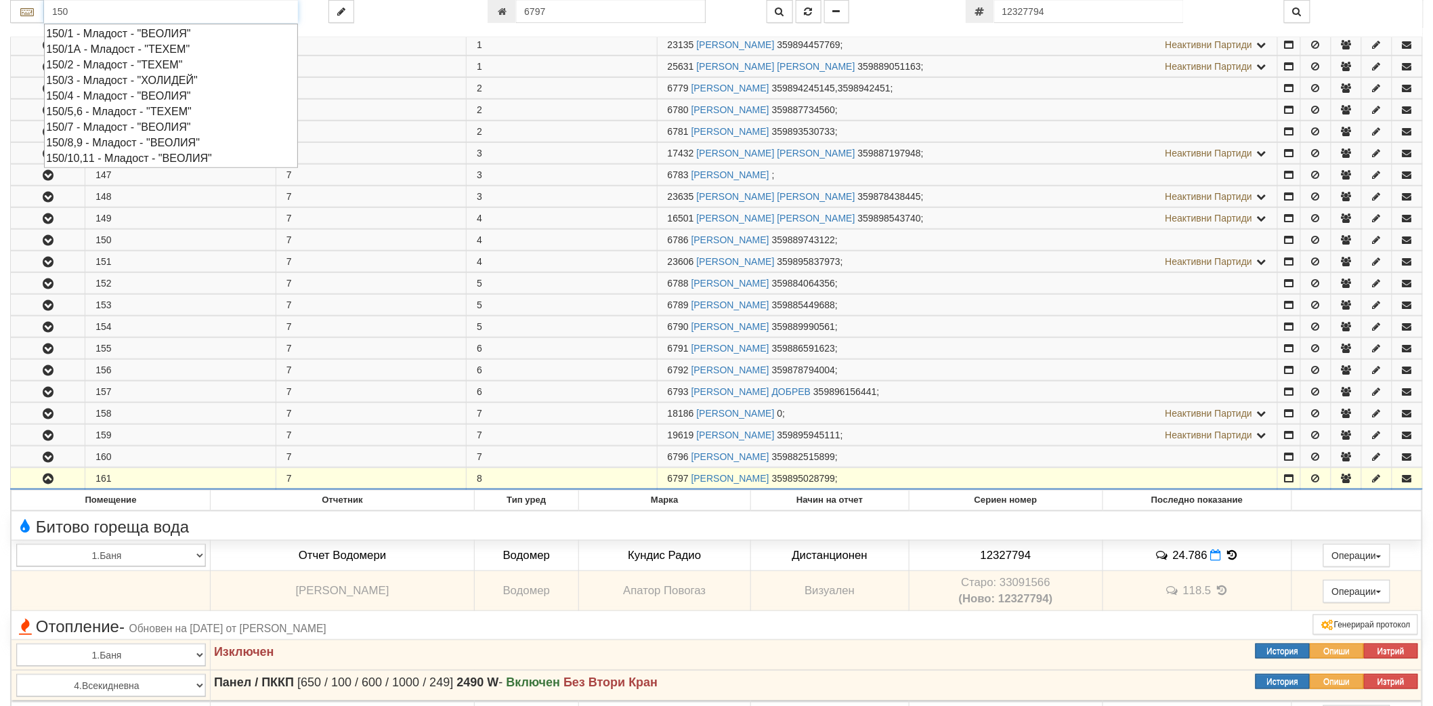
click at [137, 35] on div "150/1 - Младост - "ВЕОЛИЯ"" at bounding box center [171, 34] width 250 height 16
type input "150/1 - Младост - "ВЕОЛИЯ""
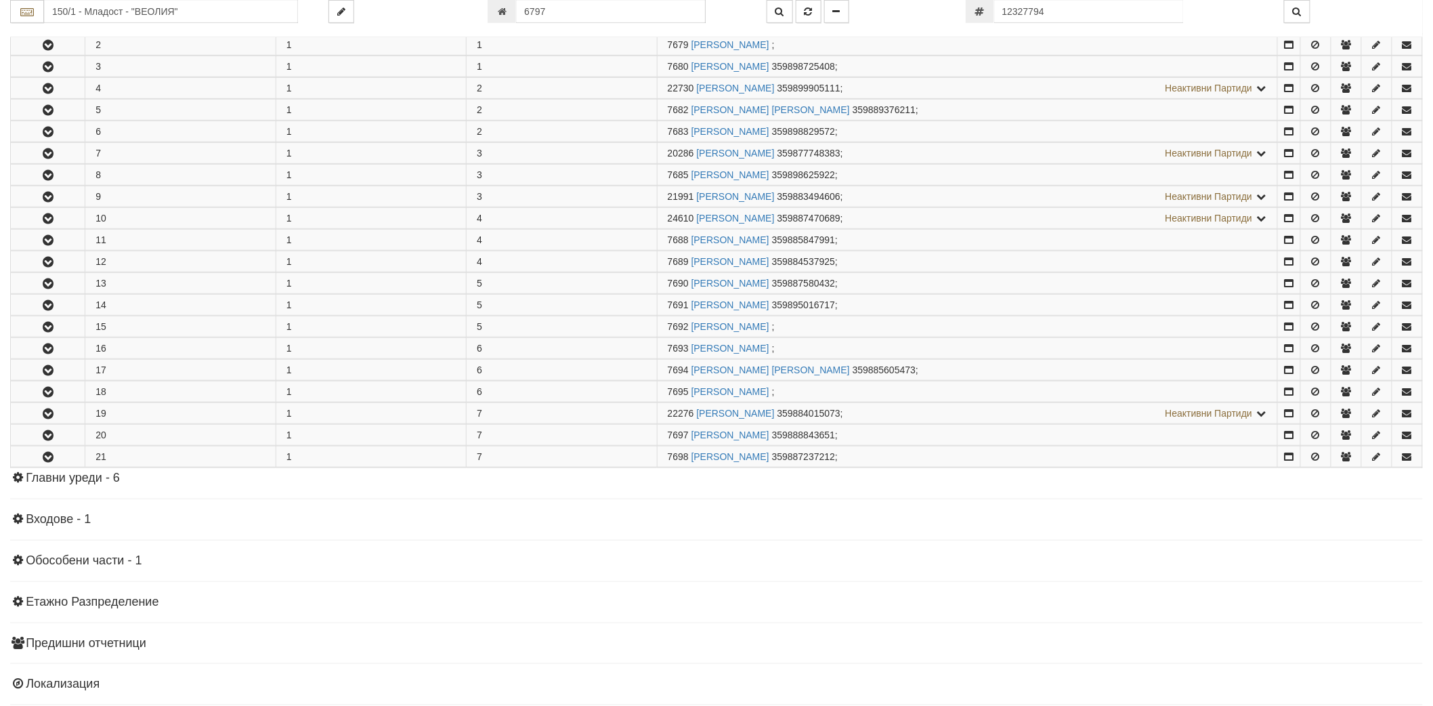
scroll to position [0, 0]
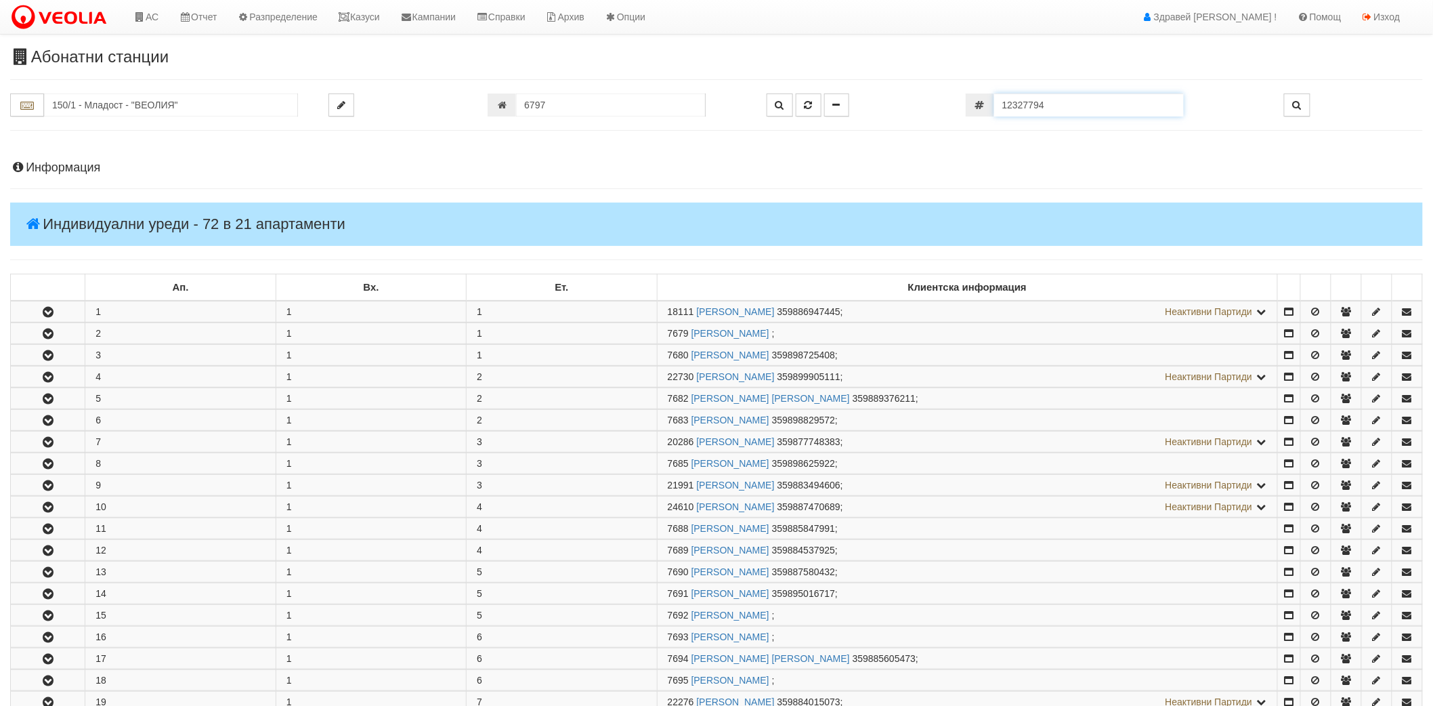
click at [1032, 104] on input "12327794" at bounding box center [1089, 104] width 190 height 23
paste input "51758846"
type input "51758846"
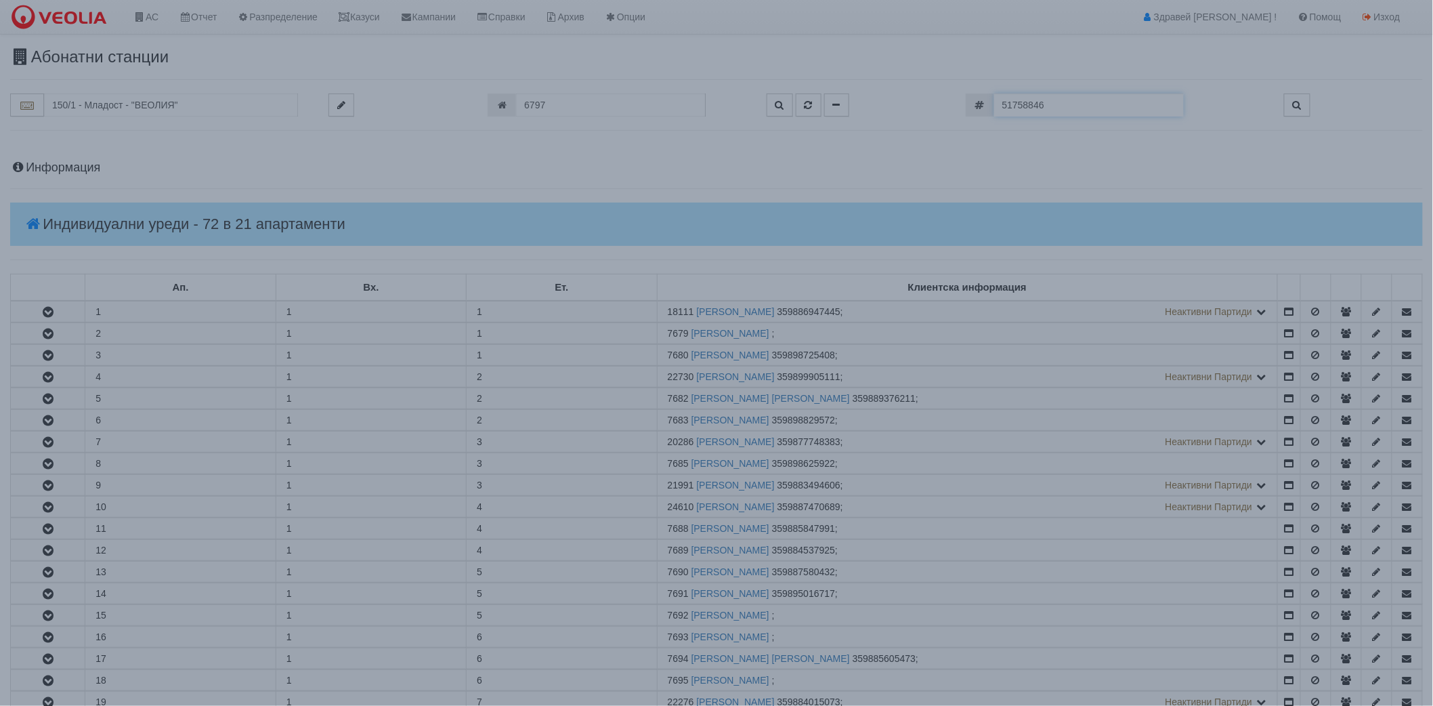
type input "009/Е - "[PERSON_NAME] [GEOGRAPHIC_DATA] " ЕАД"
type input "24959"
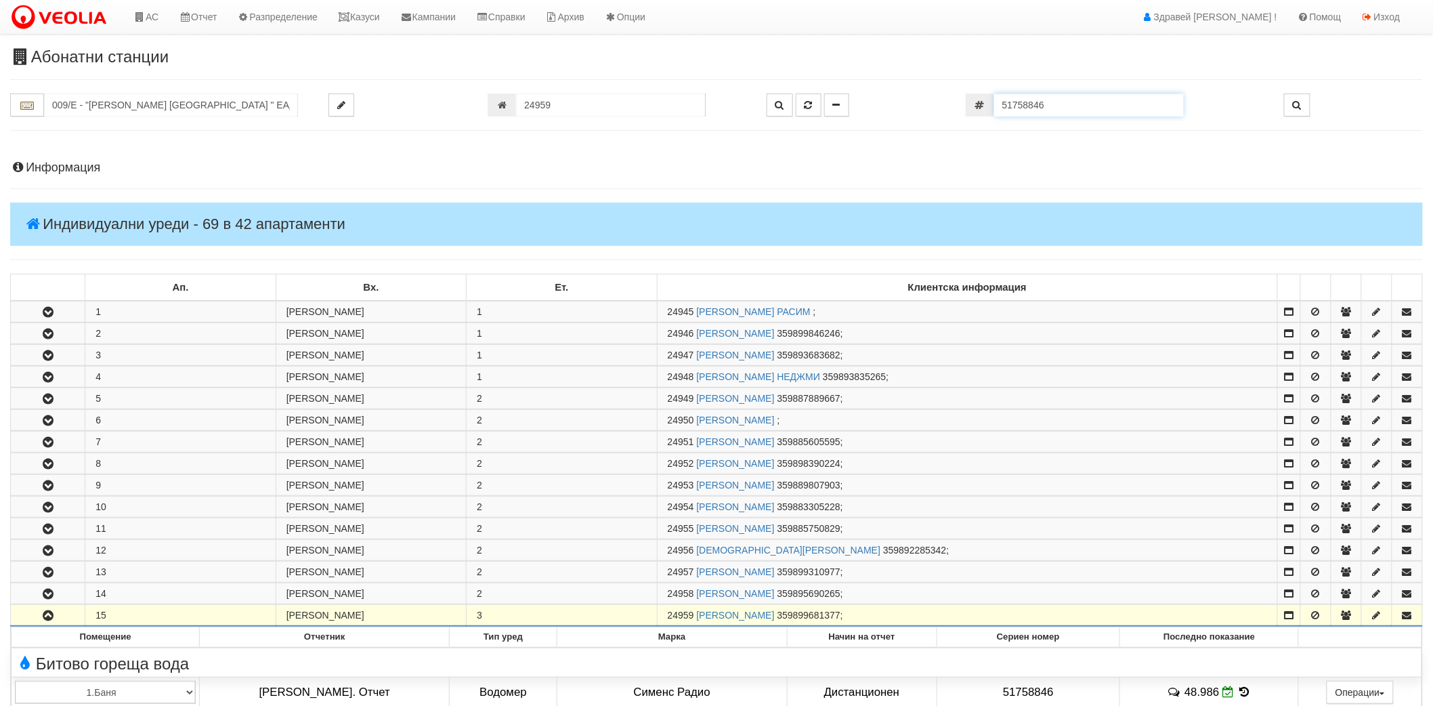
scroll to position [572, 0]
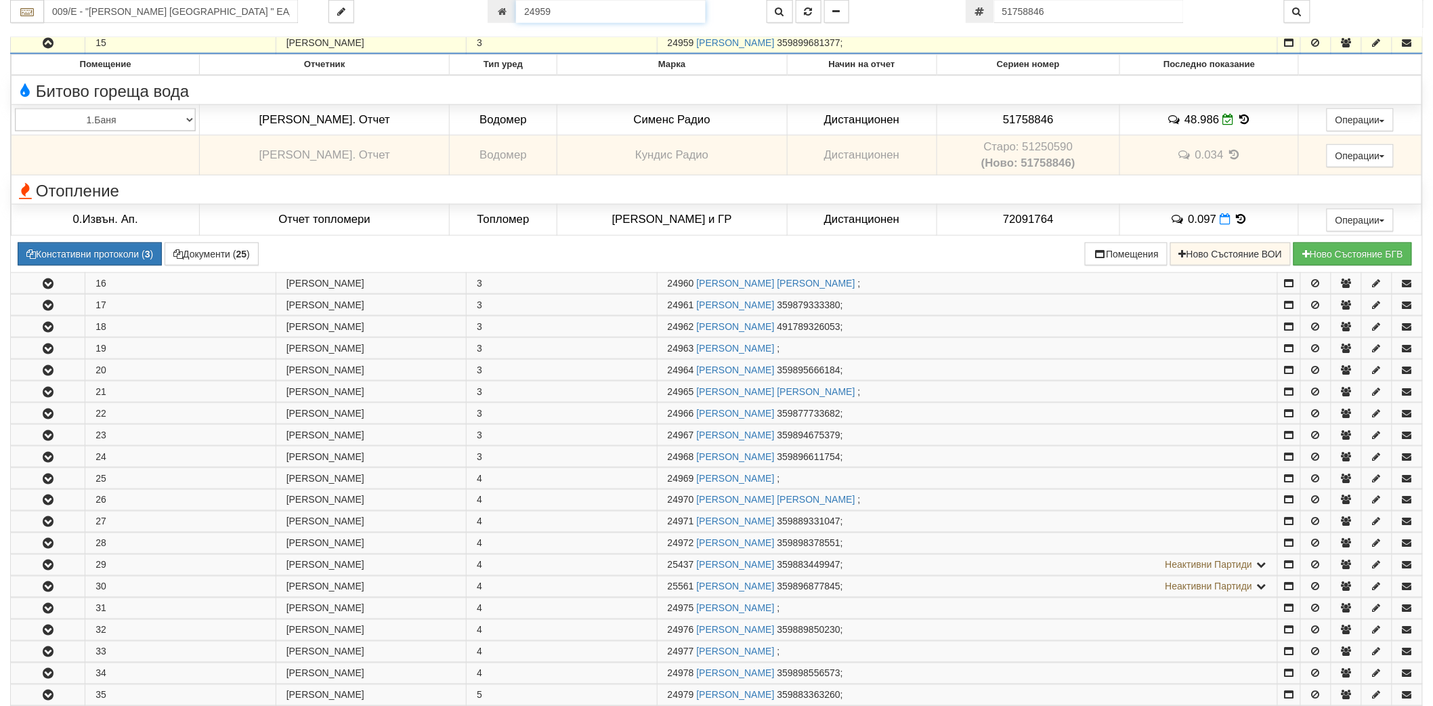
click at [589, 18] on input "24959" at bounding box center [611, 11] width 190 height 23
click at [1047, 16] on input "51758846" at bounding box center [1089, 11] width 190 height 23
paste input "124761"
type input "12476146"
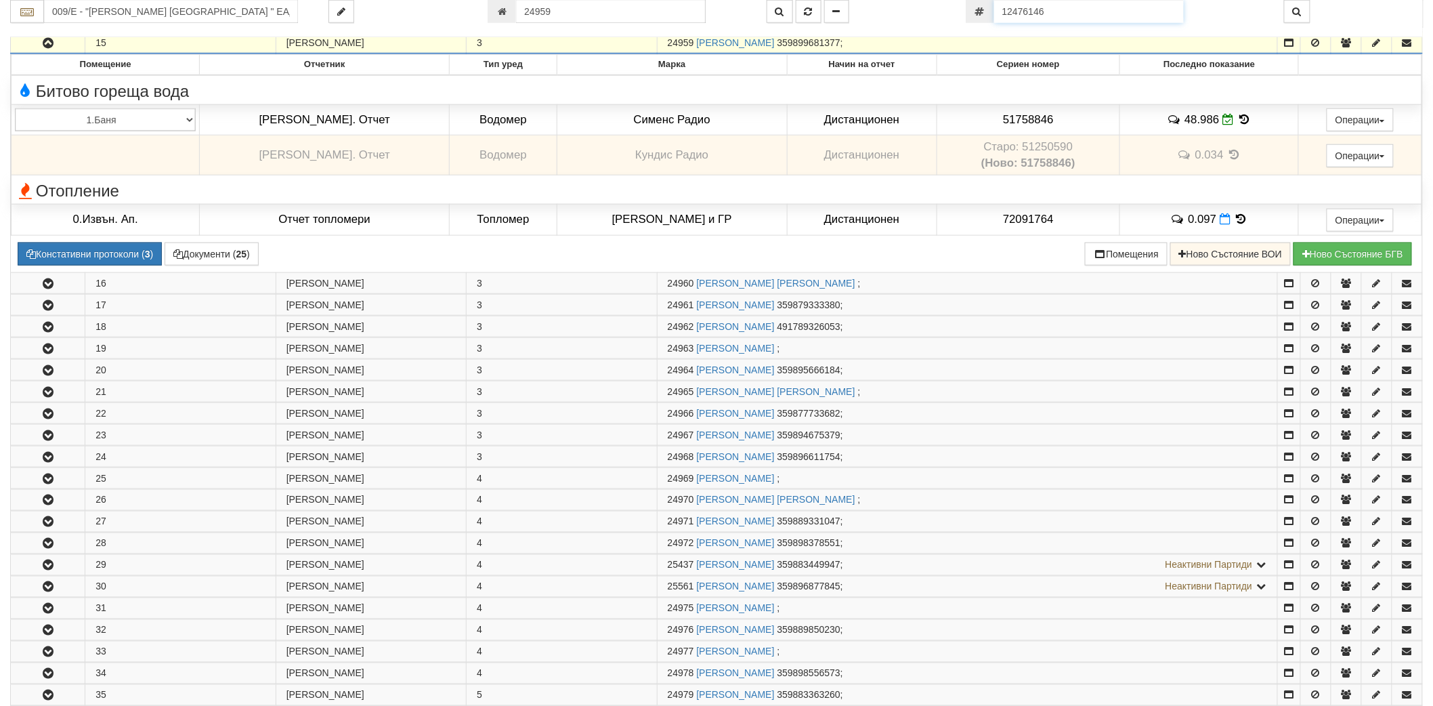
type input "025/1В - "[PERSON_NAME] [GEOGRAPHIC_DATA] " ЕАД"
type input "25240"
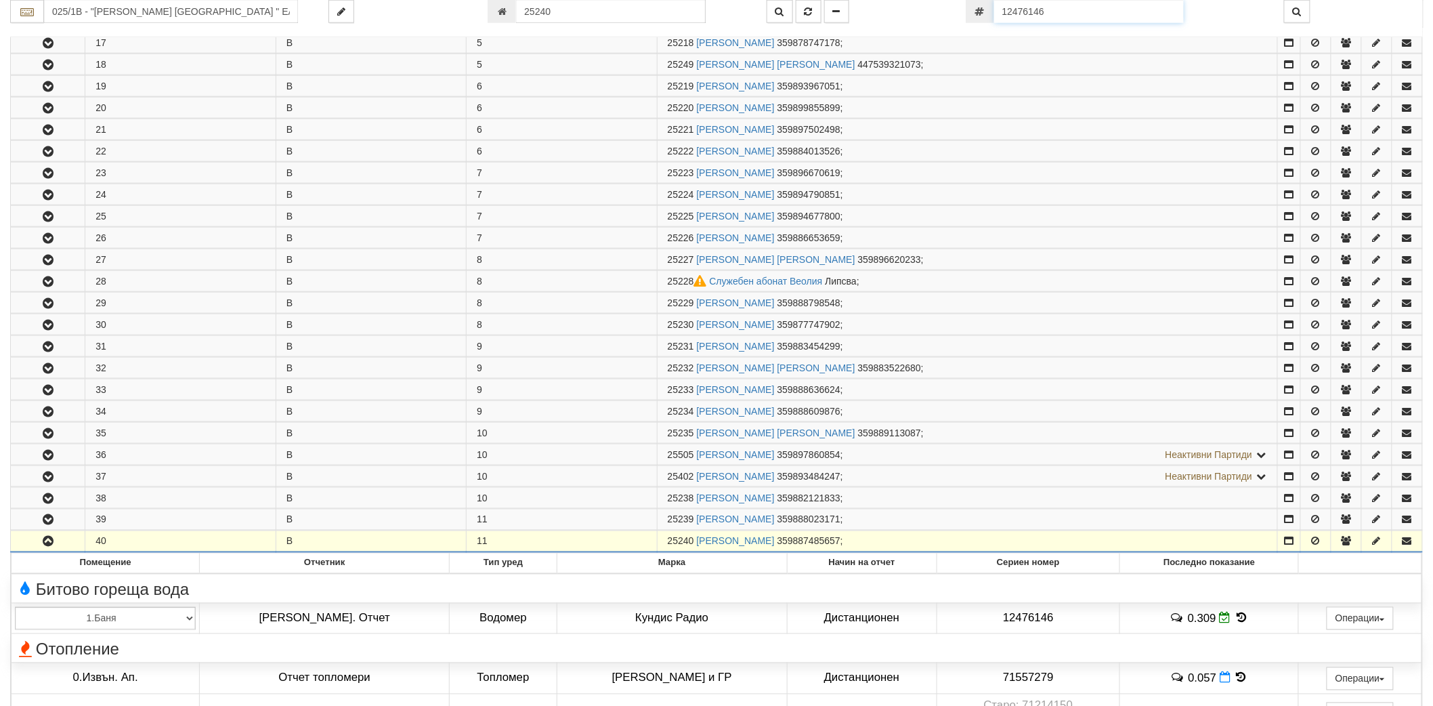
scroll to position [972, 0]
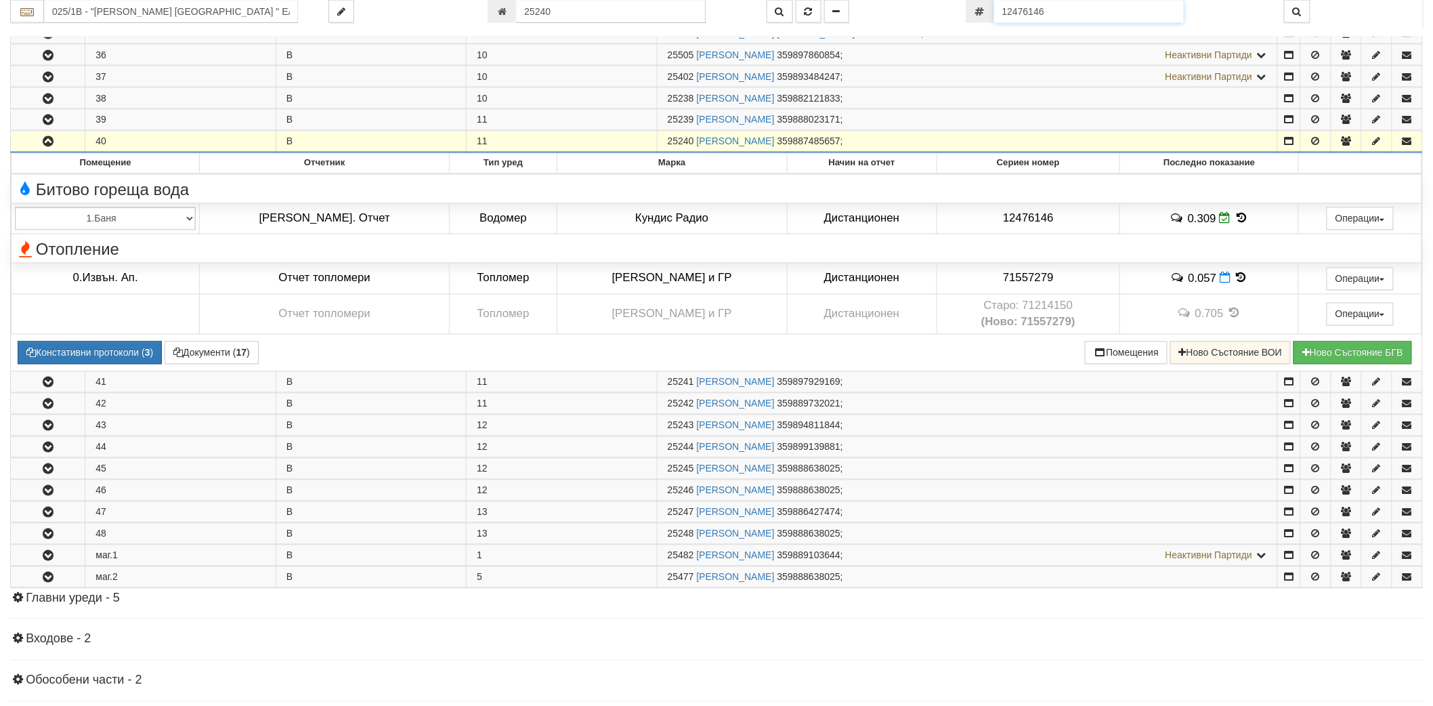
click at [1053, 15] on input "12476146" at bounding box center [1089, 11] width 190 height 23
paste input "12921"
type input "12412921"
type input "018Л/ Б - "[PERSON_NAME] [GEOGRAPHIC_DATA] " ЕАД"
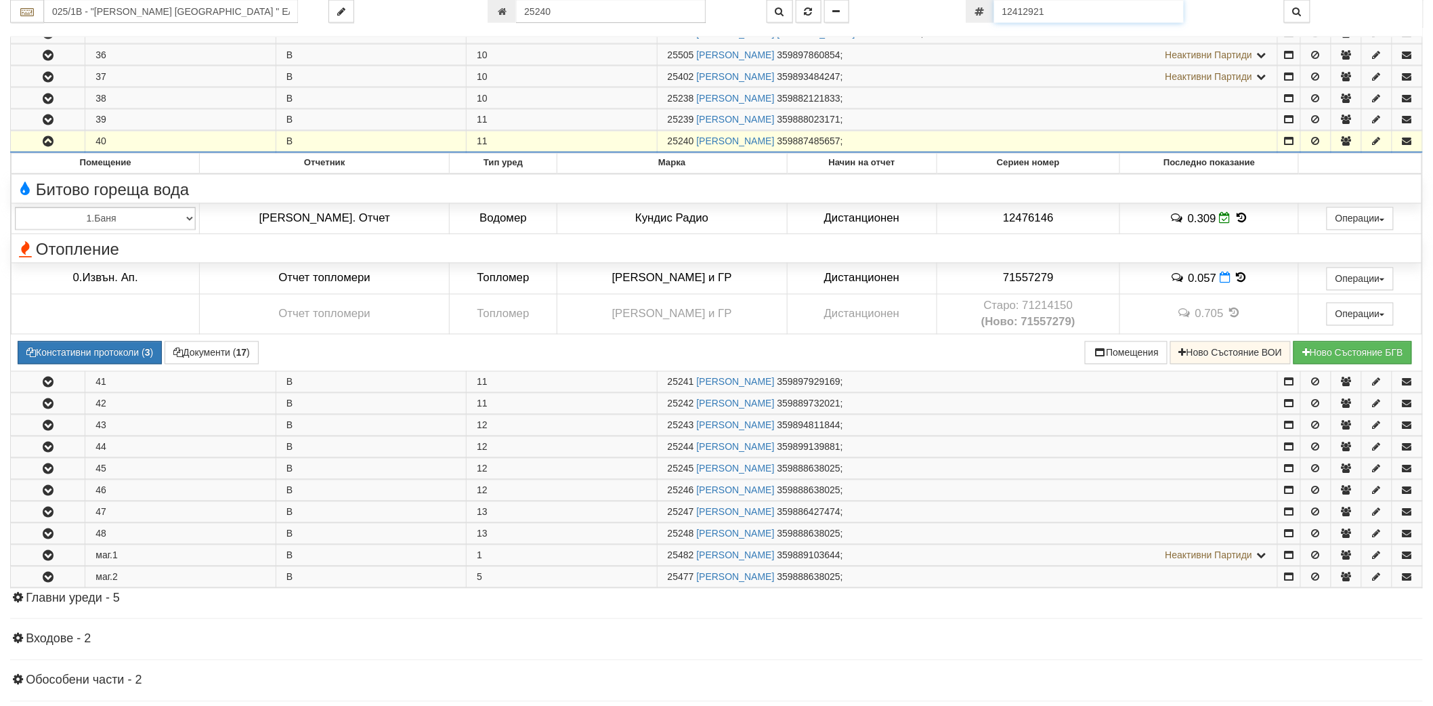
type input "24466"
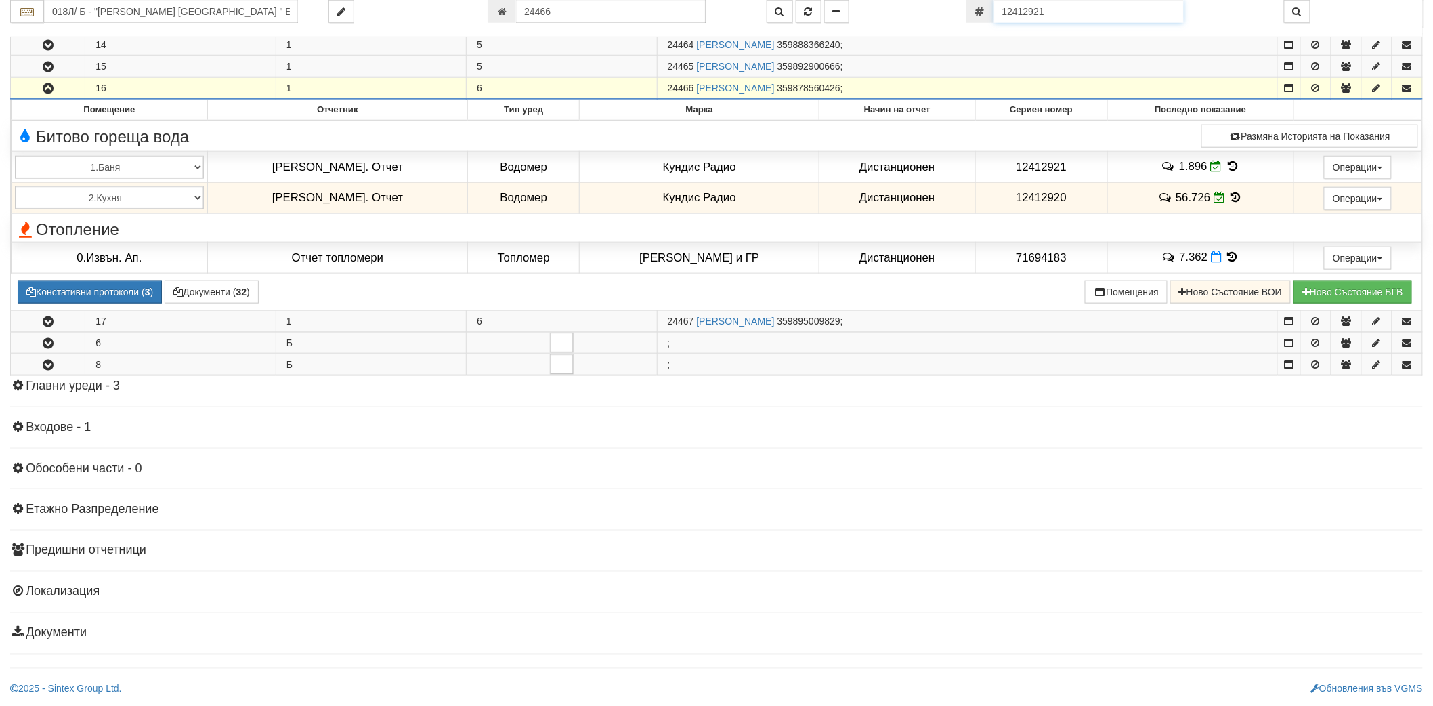
scroll to position [550, 0]
drag, startPoint x: 1078, startPoint y: 8, endPoint x: 956, endPoint y: 24, distance: 122.9
click at [956, 24] on div "018Л/ Б - "[PERSON_NAME] [GEOGRAPHIC_DATA] " ЕАД 24466" at bounding box center [716, 18] width 1413 height 37
paste input "51250664"
type input "51250664"
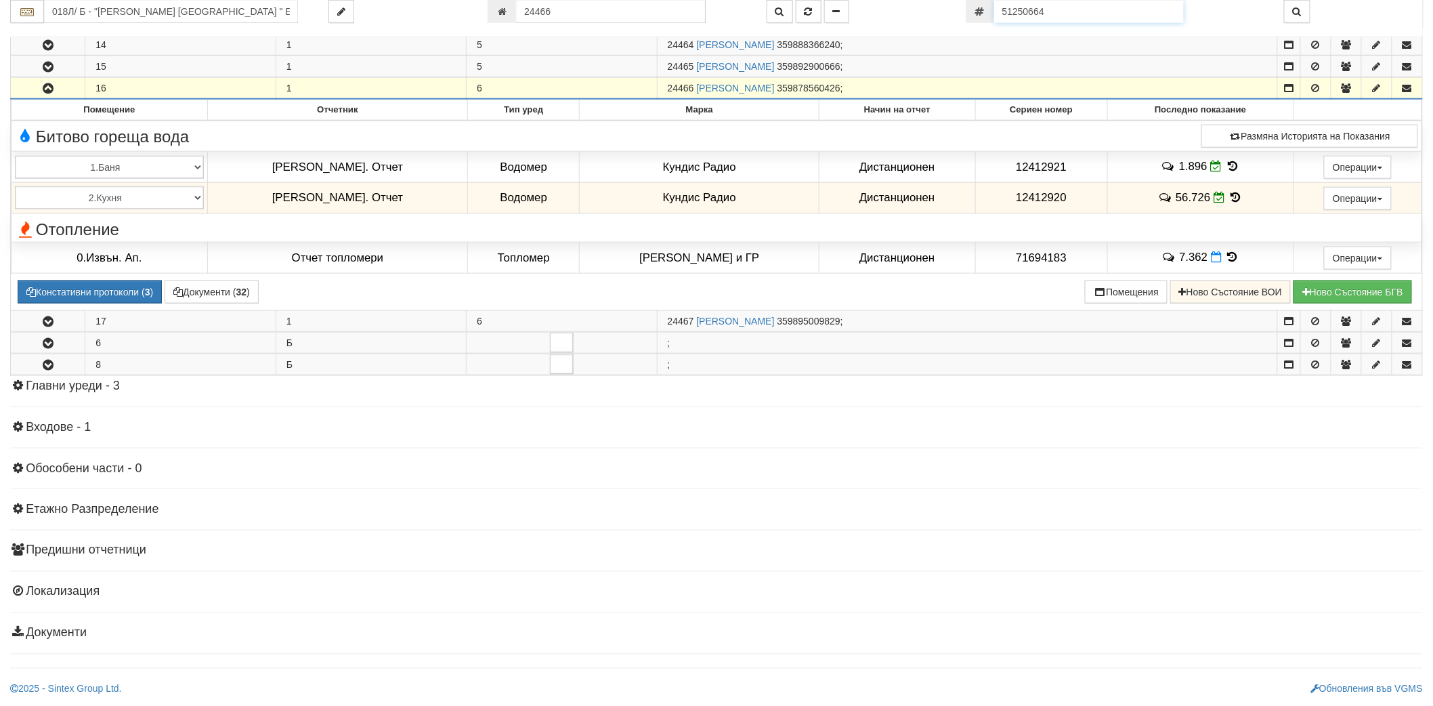
type input "009/Е - "[PERSON_NAME] [GEOGRAPHIC_DATA] " ЕАД"
type input "24982"
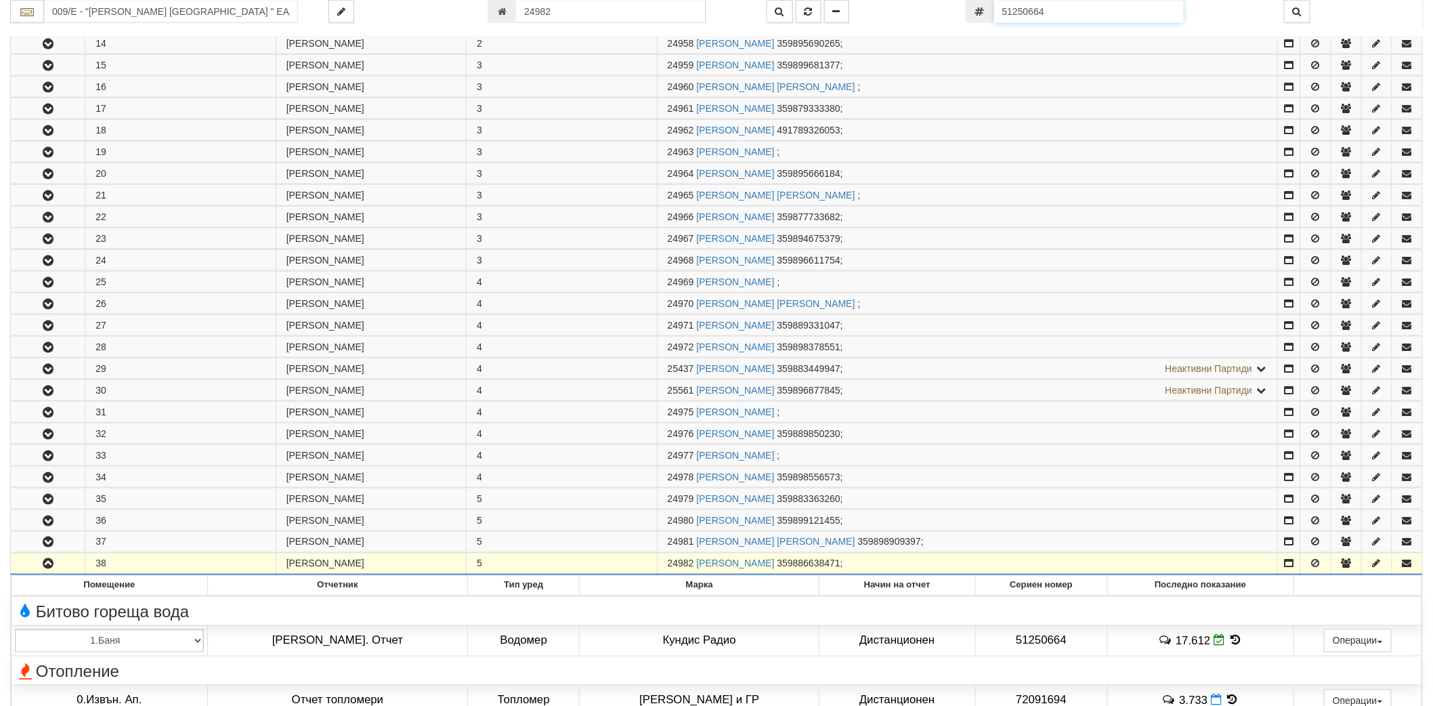
scroll to position [841, 0]
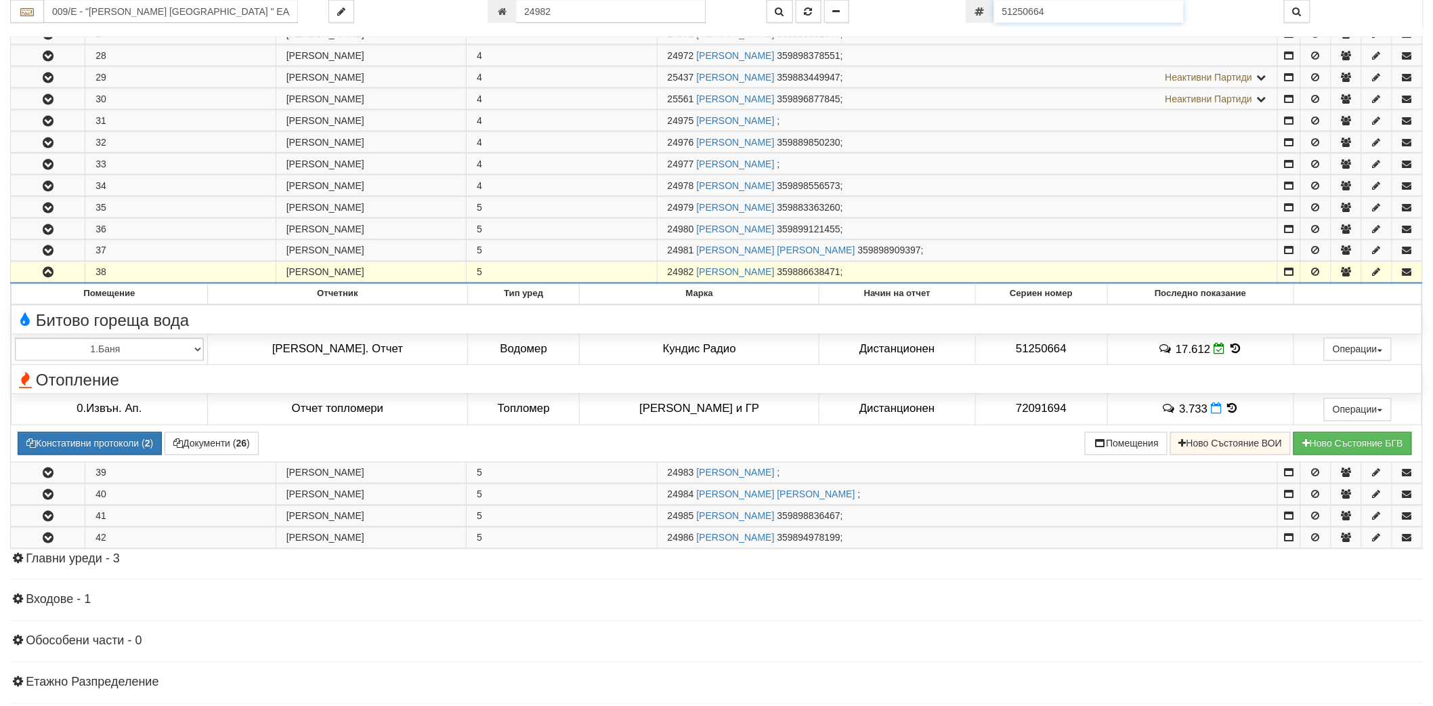
click at [1036, 12] on input "51250664" at bounding box center [1089, 11] width 190 height 23
paste input "12476135"
type input "12476135"
type input "025/1В - "[PERSON_NAME] [GEOGRAPHIC_DATA] " ЕАД"
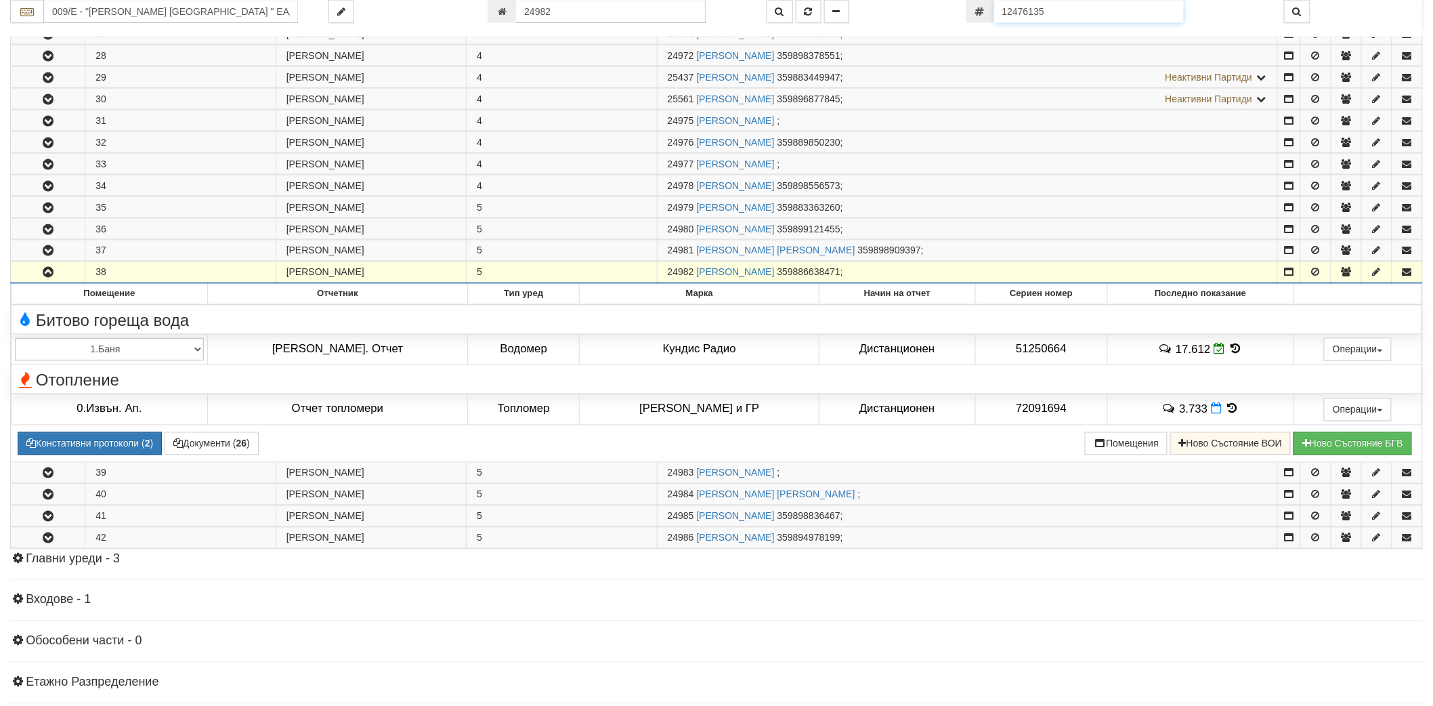
type input "25209"
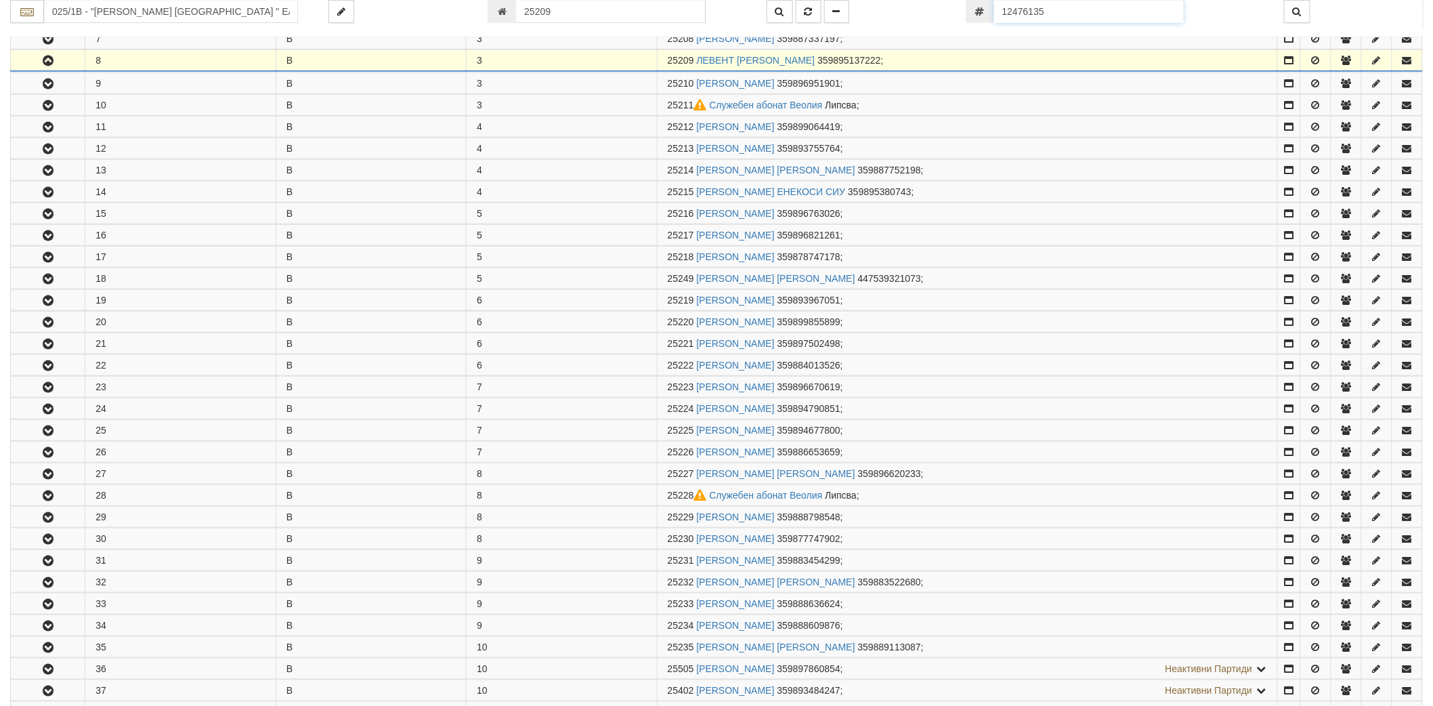
scroll to position [377, 0]
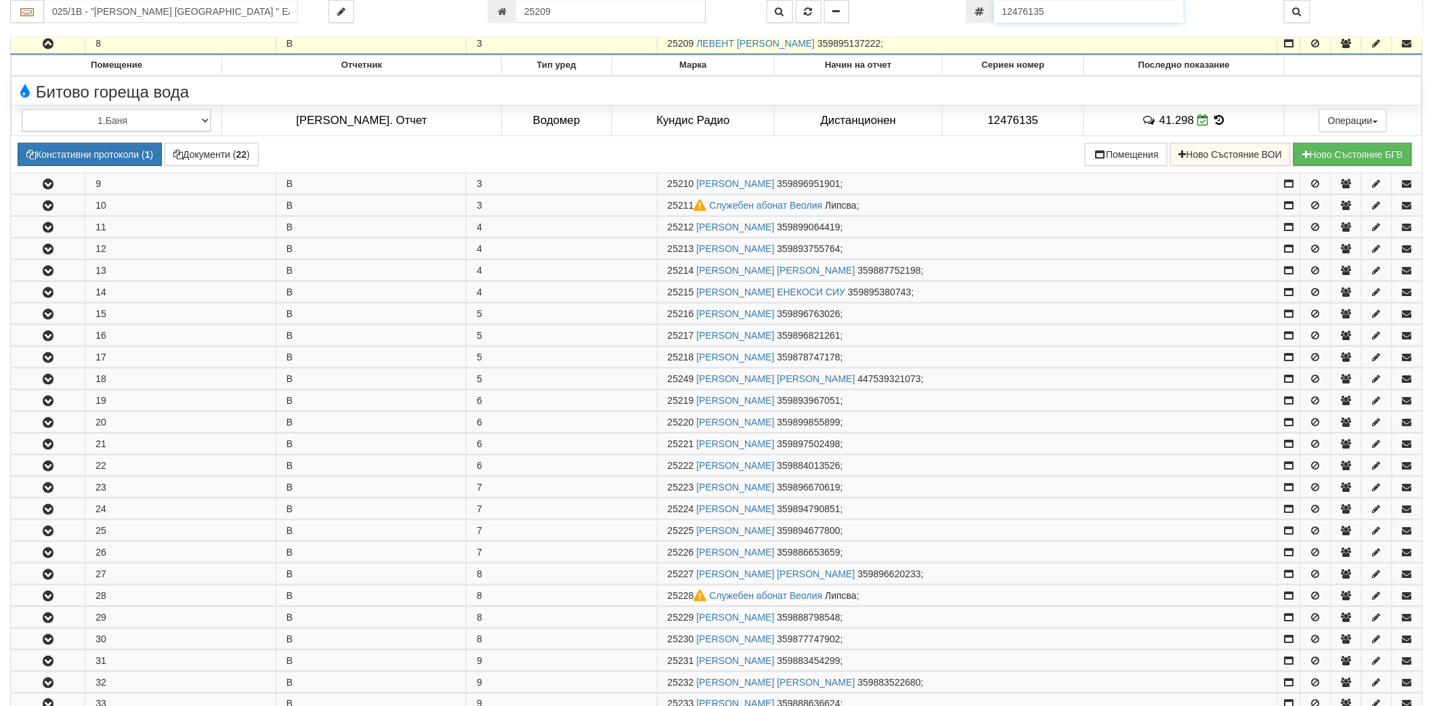
click at [1085, 17] on input "12476135" at bounding box center [1089, 11] width 190 height 23
paste input "12999"
type input "12412999"
type input "025/4А - "[PERSON_NAME] [GEOGRAPHIC_DATA] " ЕАД"
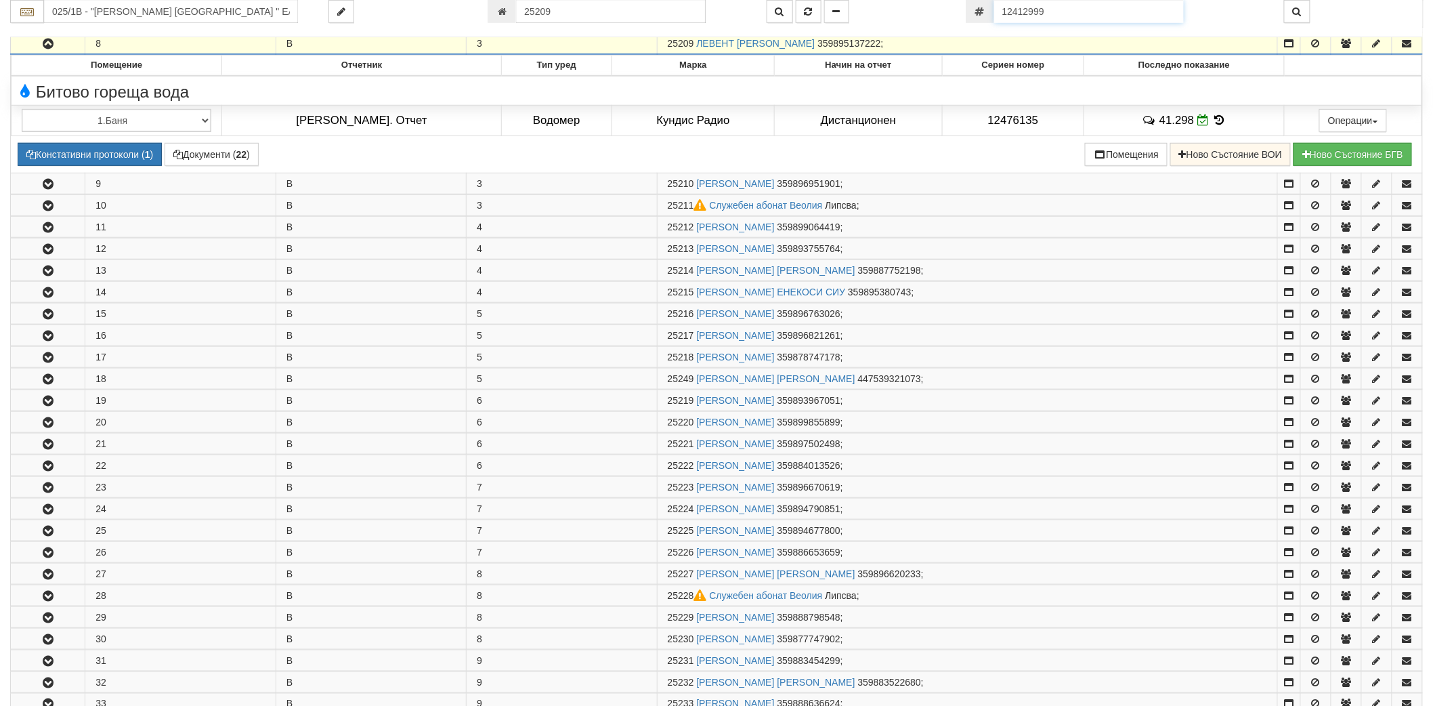
type input "25280"
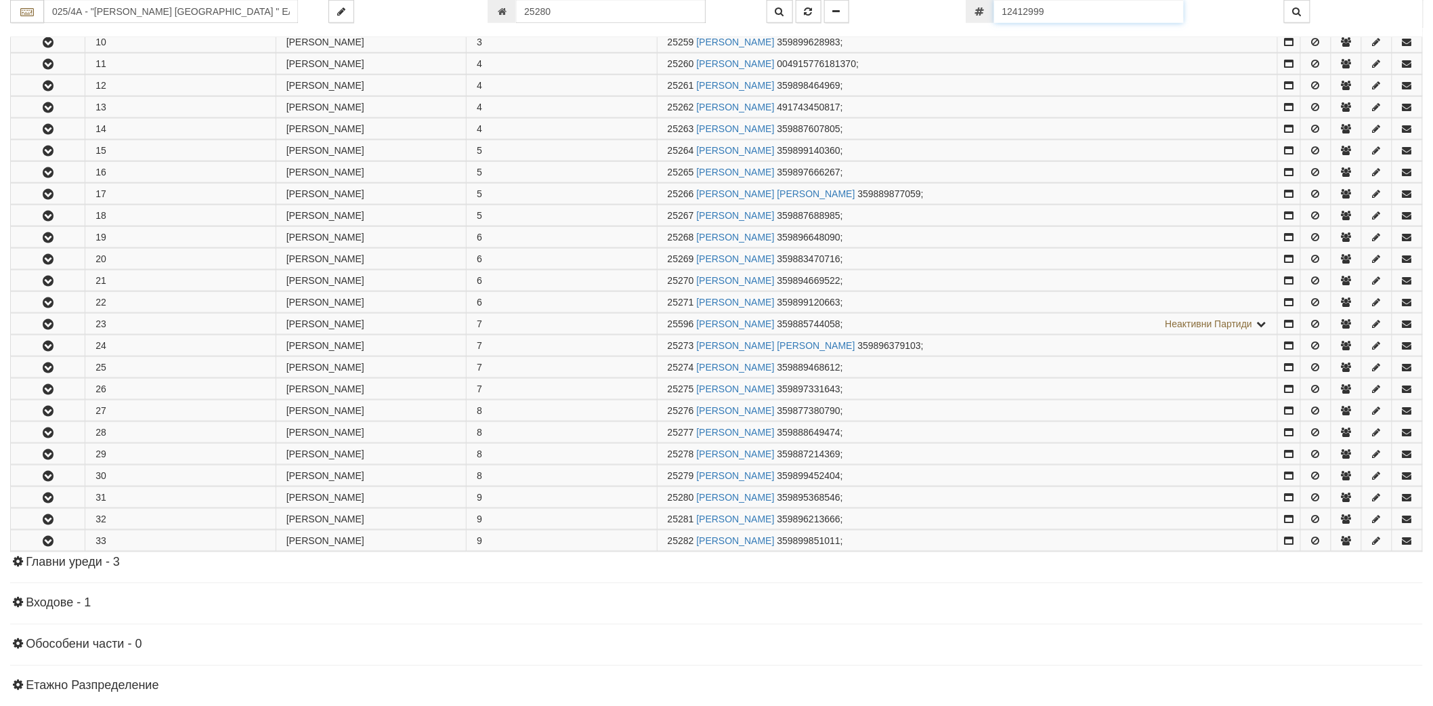
scroll to position [688, 0]
